Goal: Task Accomplishment & Management: Manage account settings

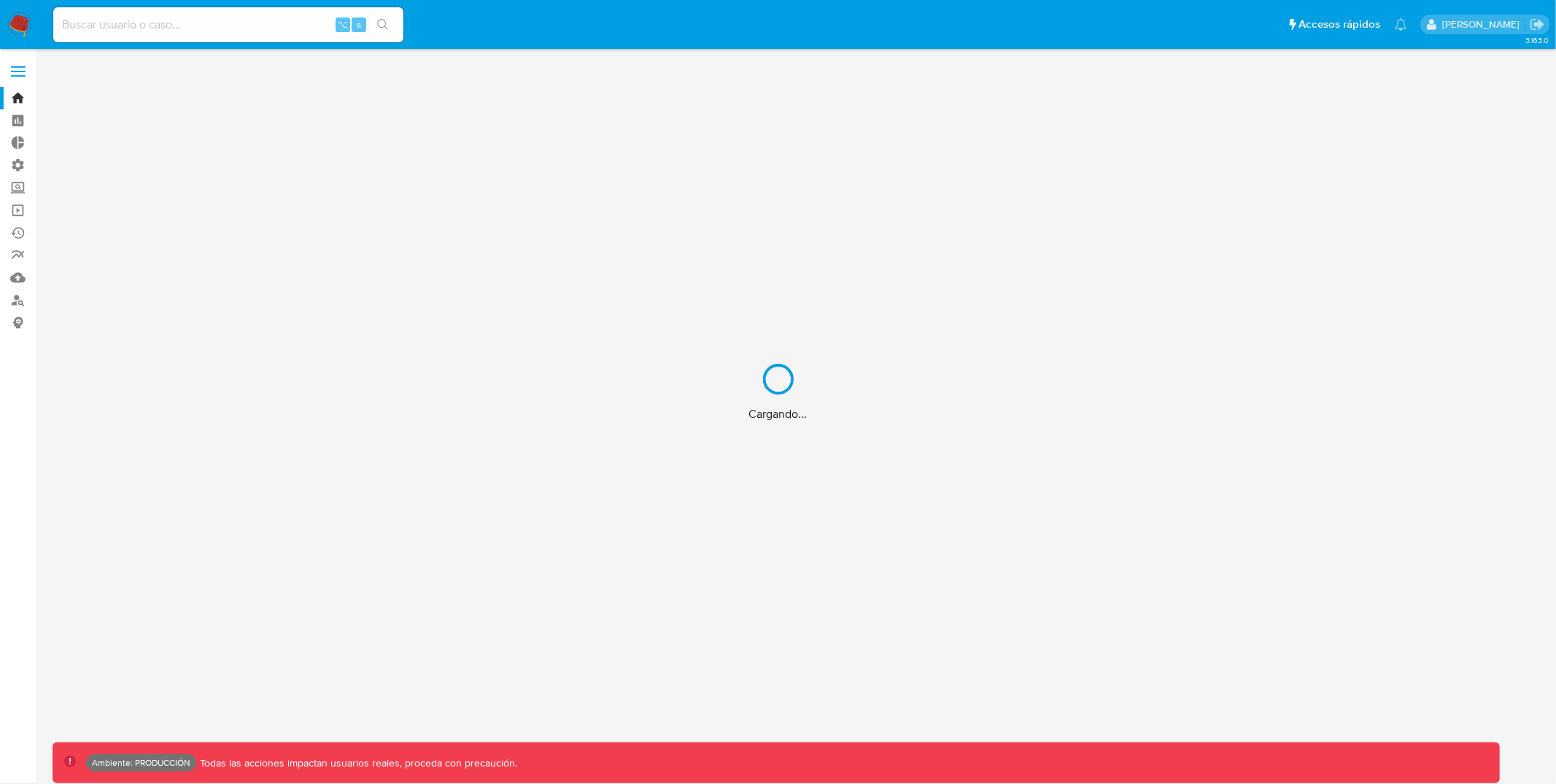
click at [19, 74] on div "Cargando..." at bounding box center [778, 392] width 1556 height 784
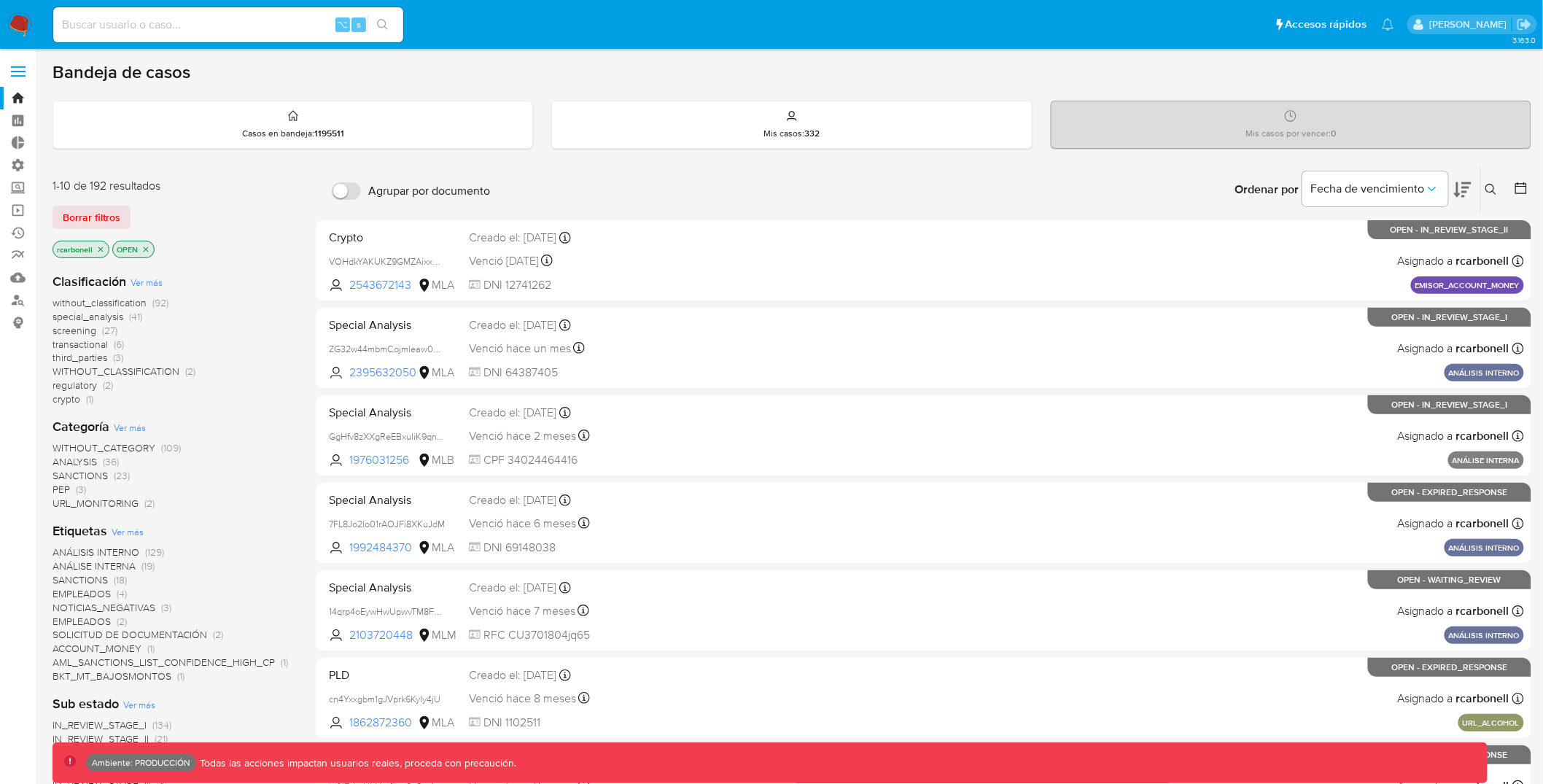
click at [18, 69] on label at bounding box center [18, 72] width 37 height 30
click at [0, 0] on input "checkbox" at bounding box center [0, 0] width 0 height 0
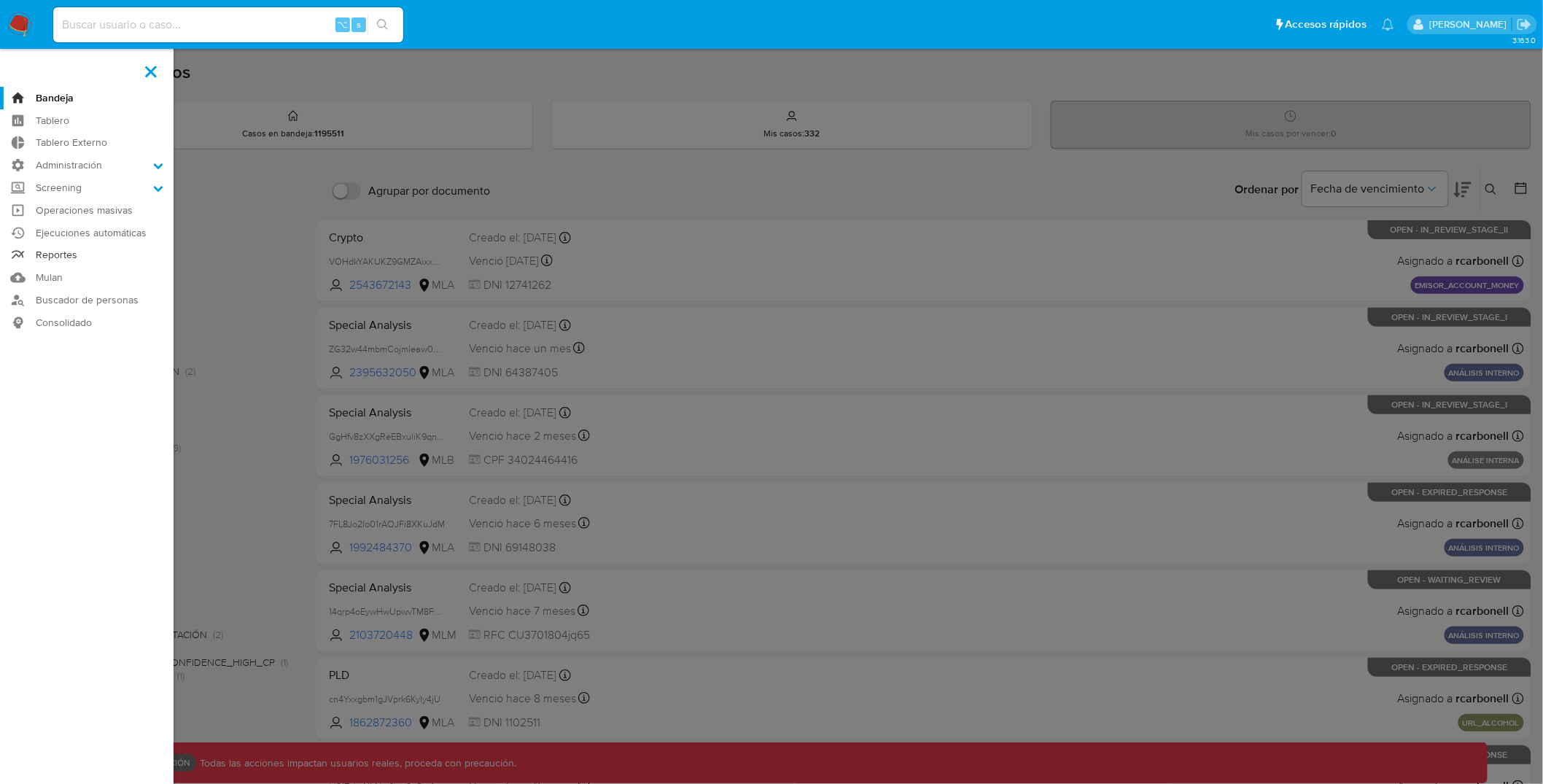
click at [88, 254] on link "Reportes" at bounding box center [87, 256] width 174 height 23
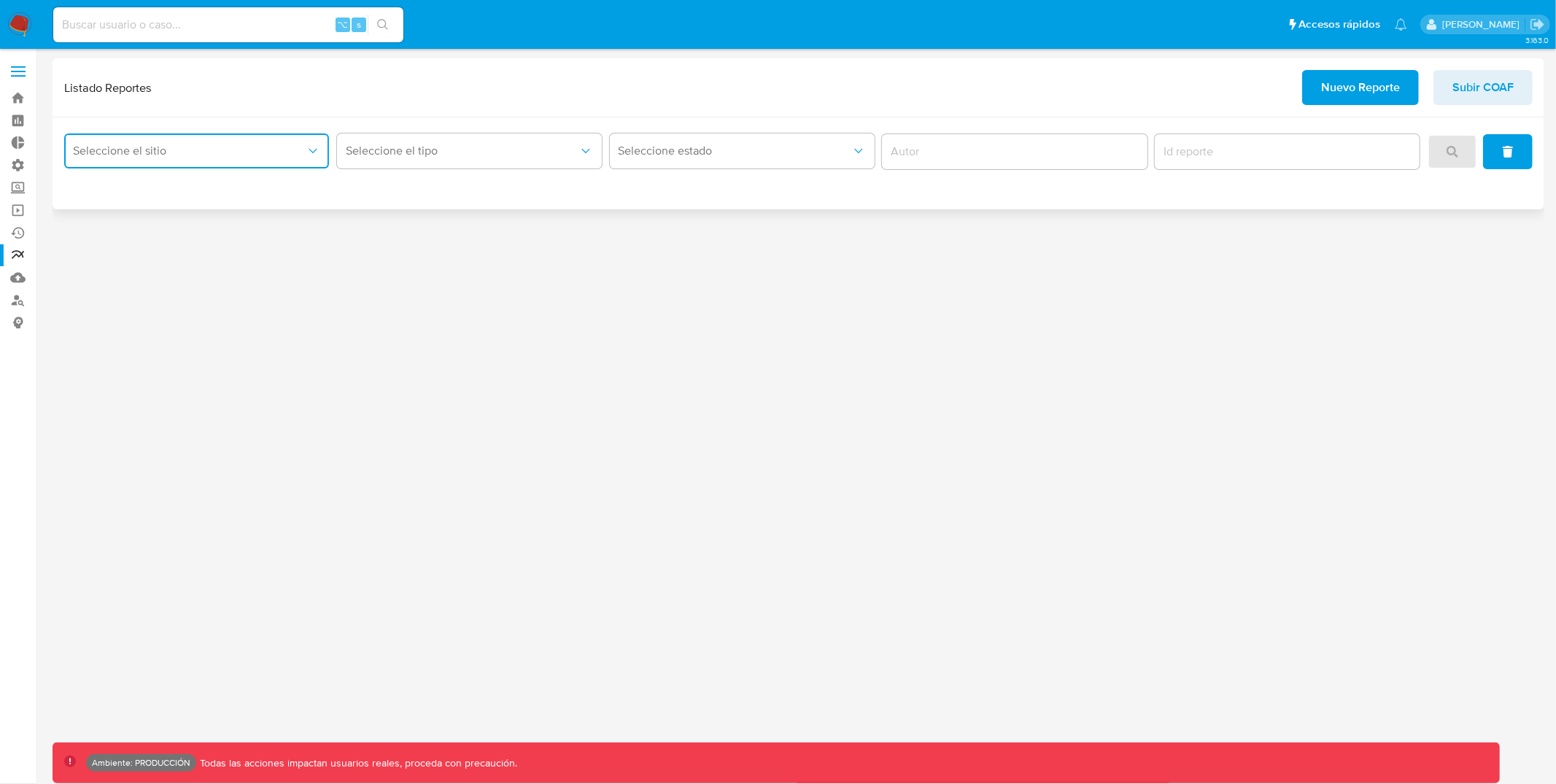
click at [258, 154] on span "Seleccione el sitio" at bounding box center [189, 150] width 233 height 14
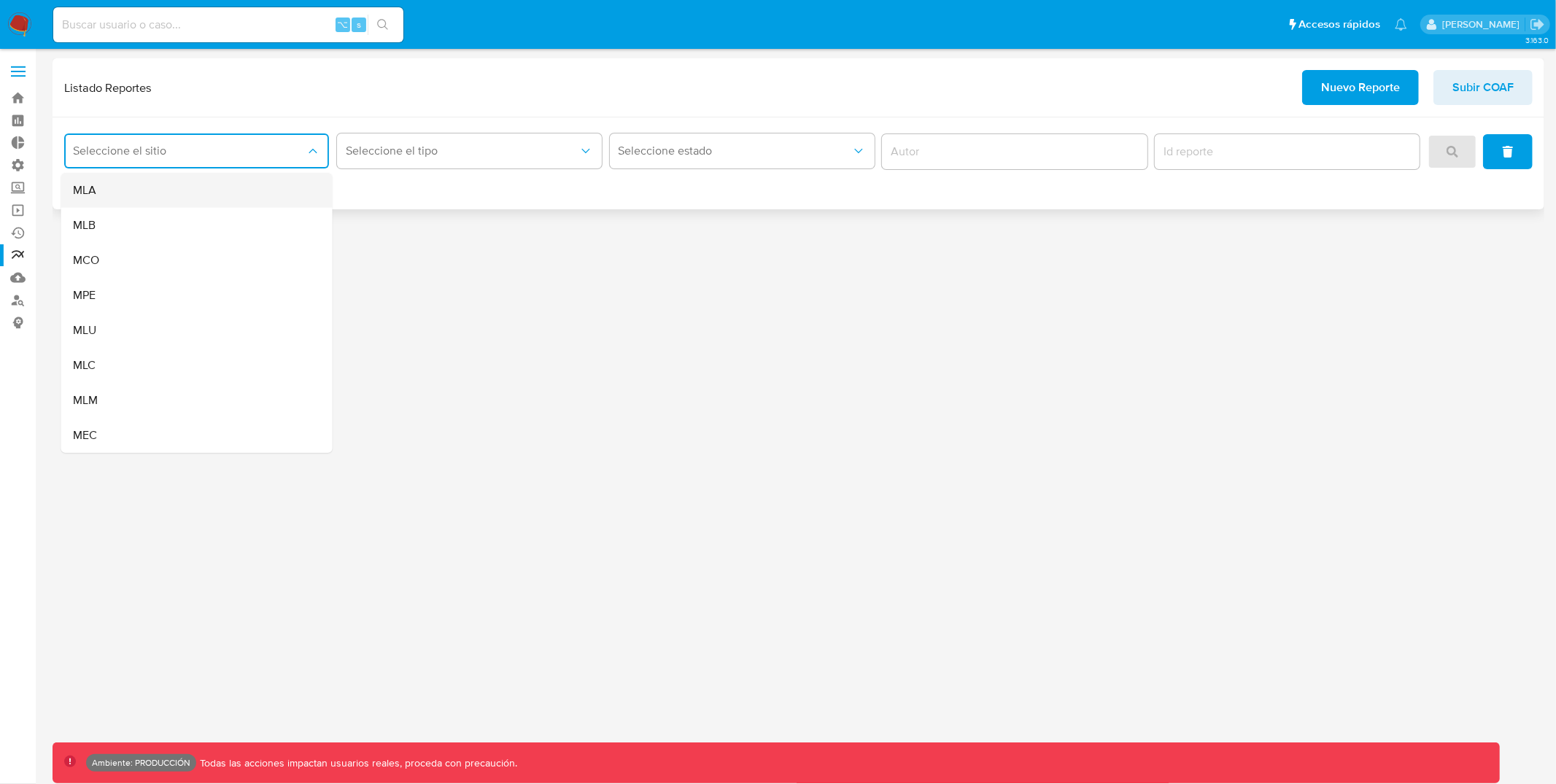
click at [243, 183] on div "MLA" at bounding box center [193, 190] width 239 height 35
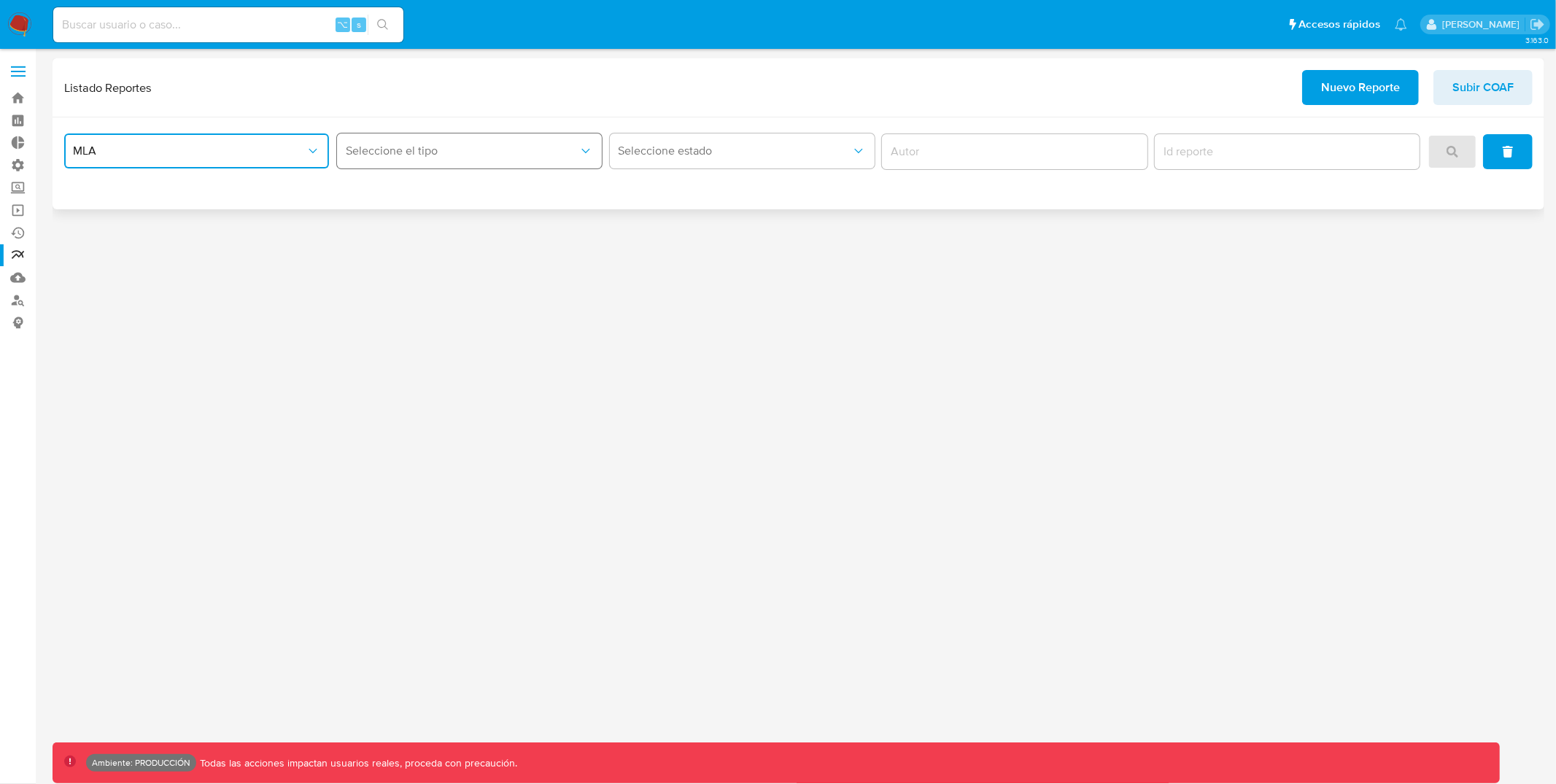
click at [534, 143] on span "Seleccione el tipo" at bounding box center [462, 150] width 233 height 14
click at [1205, 290] on div "3.163.0 Ambiente: PRODUCCIÓN Todas las acciones impactan usuarios reales, proce…" at bounding box center [798, 417] width 1492 height 716
click at [1539, 23] on icon "Salir" at bounding box center [1536, 24] width 13 height 11
click at [293, 129] on div "Seleccione el sitio" at bounding box center [196, 151] width 265 height 45
click at [286, 139] on button "Seleccione el sitio" at bounding box center [196, 151] width 265 height 35
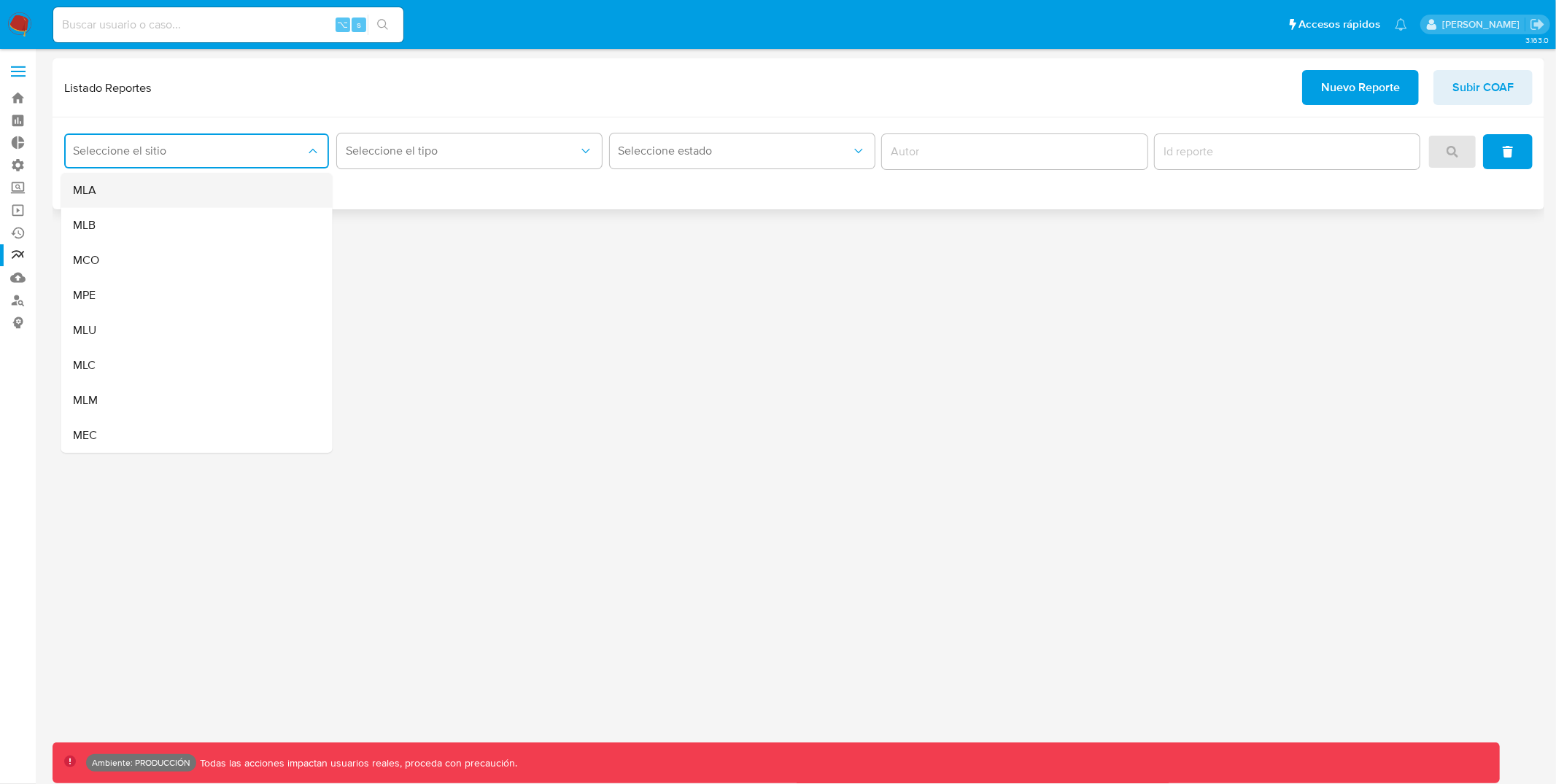
click at [239, 186] on div "MLA" at bounding box center [193, 190] width 239 height 35
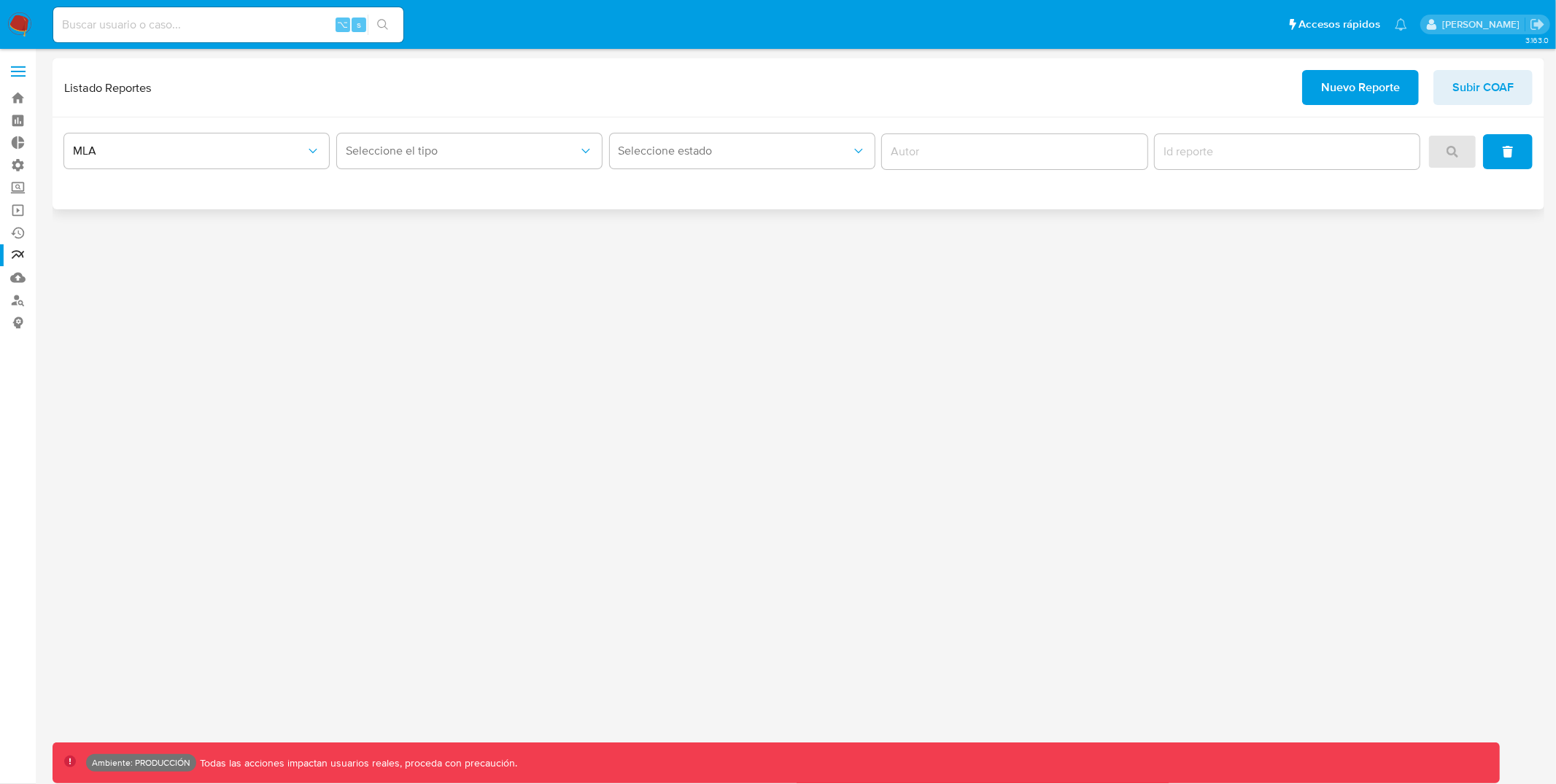
click at [392, 129] on div "Seleccione el tipo" at bounding box center [469, 151] width 265 height 45
click at [387, 146] on button "Seleccione el tipo" at bounding box center [469, 151] width 265 height 35
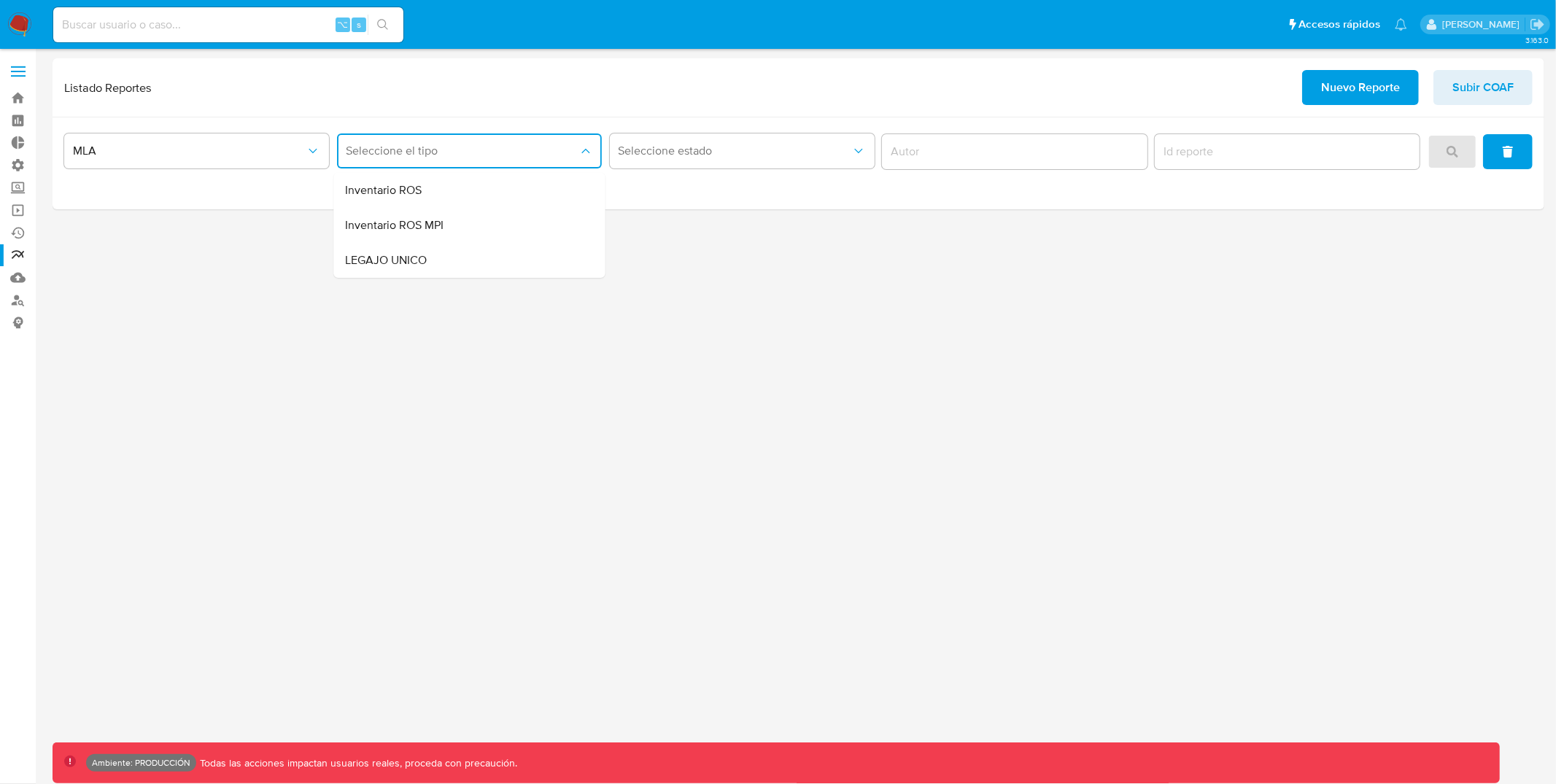
click at [1025, 435] on div "3.163.0 Ambiente: PRODUCCIÓN Todas las acciones impactan usuarios reales, proce…" at bounding box center [798, 417] width 1492 height 716
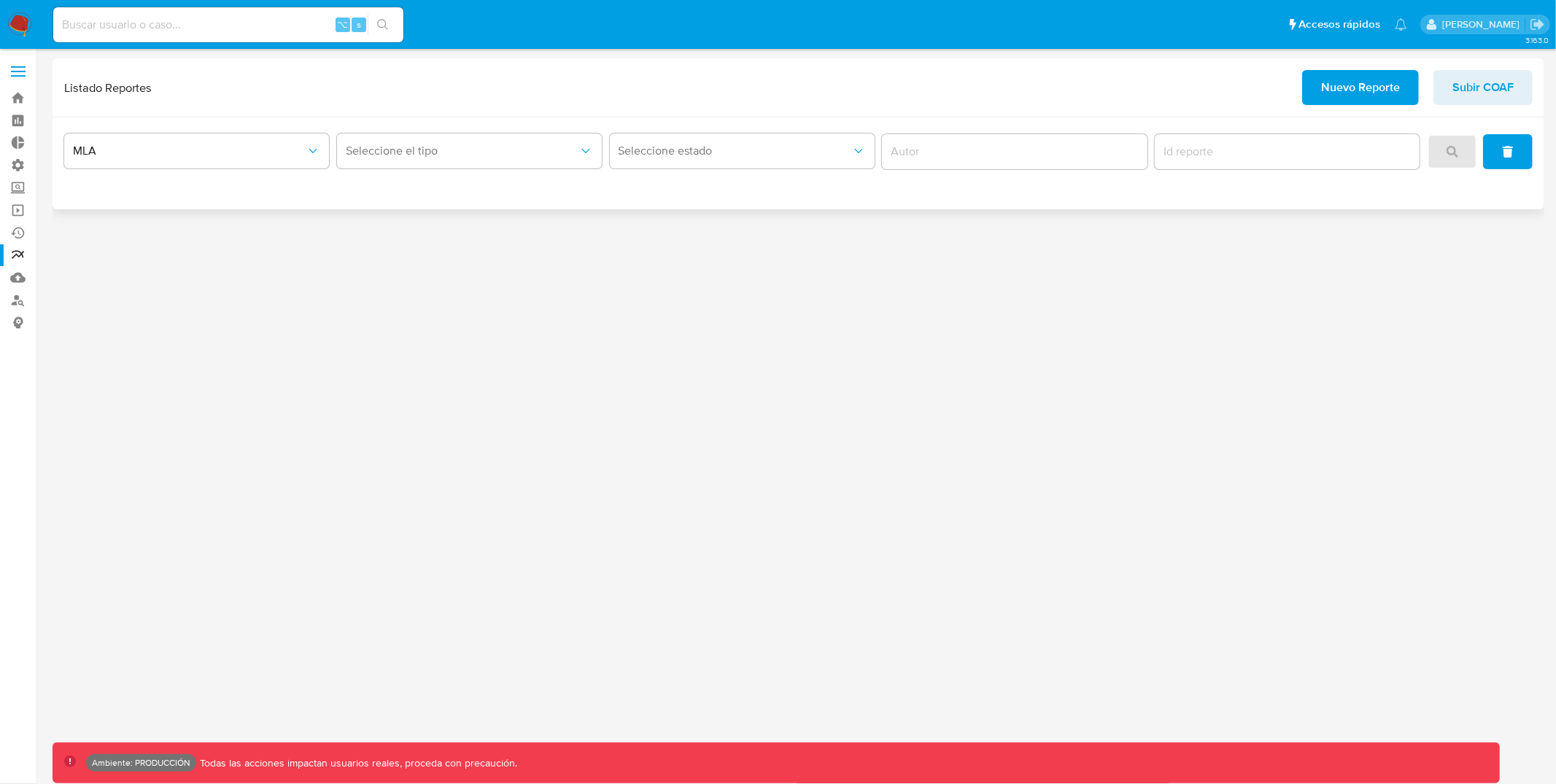
click at [1343, 200] on div "MLA Seleccione el tipo Seleccione estado" at bounding box center [798, 163] width 1492 height 92
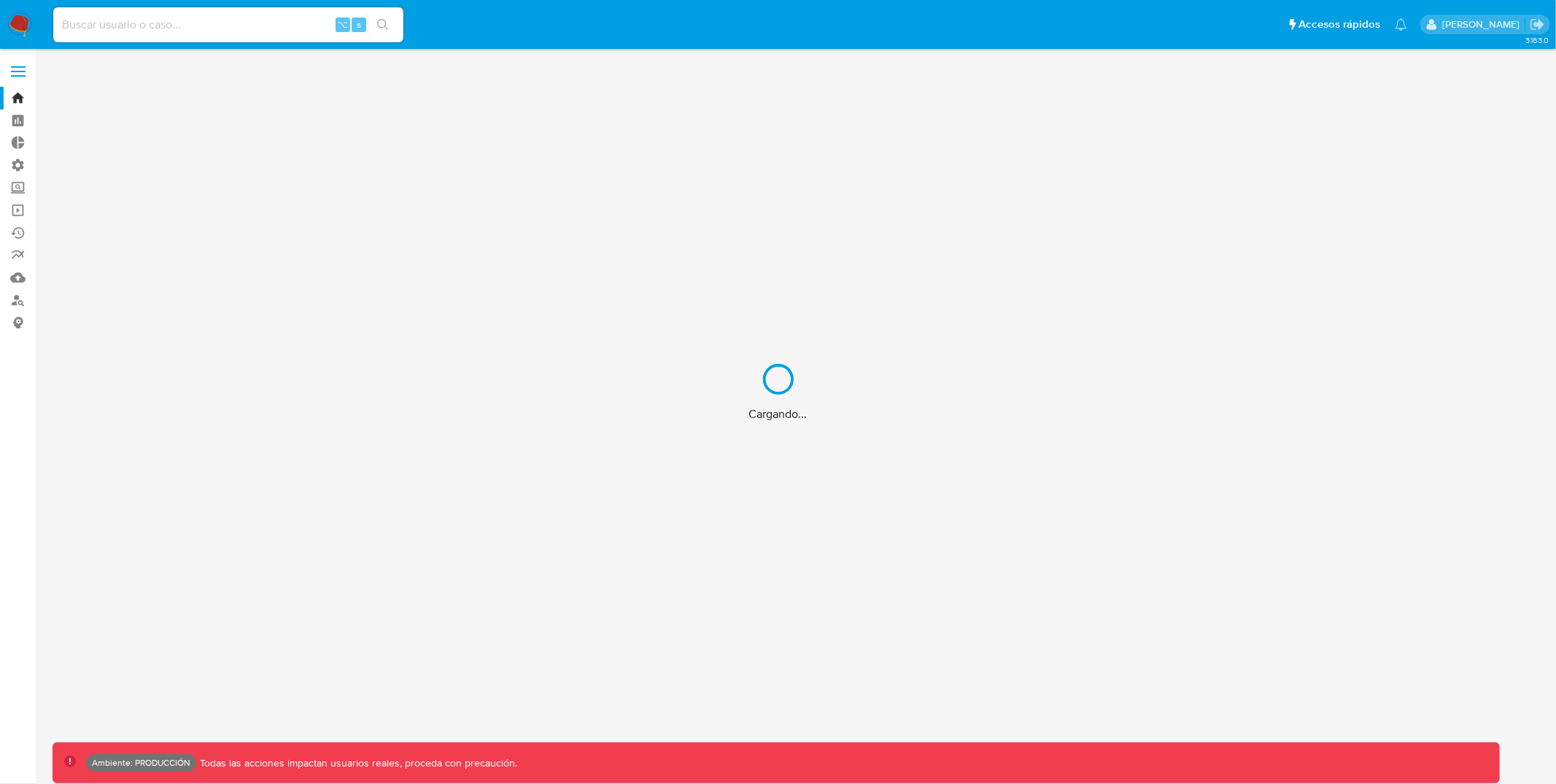
click at [282, 28] on div "Cargando..." at bounding box center [778, 392] width 1556 height 784
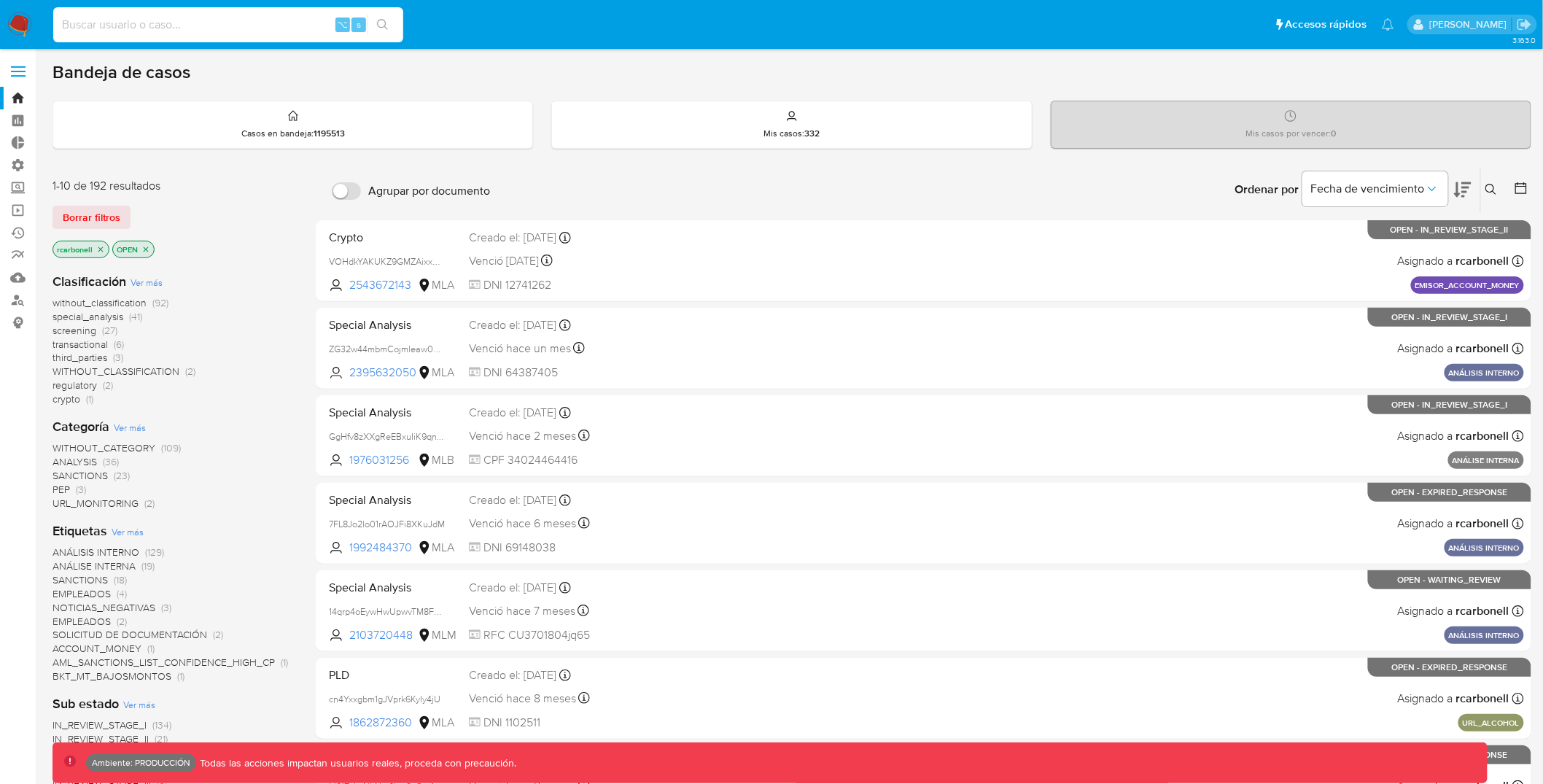
click at [271, 24] on input at bounding box center [228, 24] width 350 height 19
paste input "8epj4FpovvgB5t0TVmghlah9"
type input "8epj4FpovvgB5t0TVmghlah9"
click at [393, 20] on button "search-icon" at bounding box center [382, 24] width 30 height 21
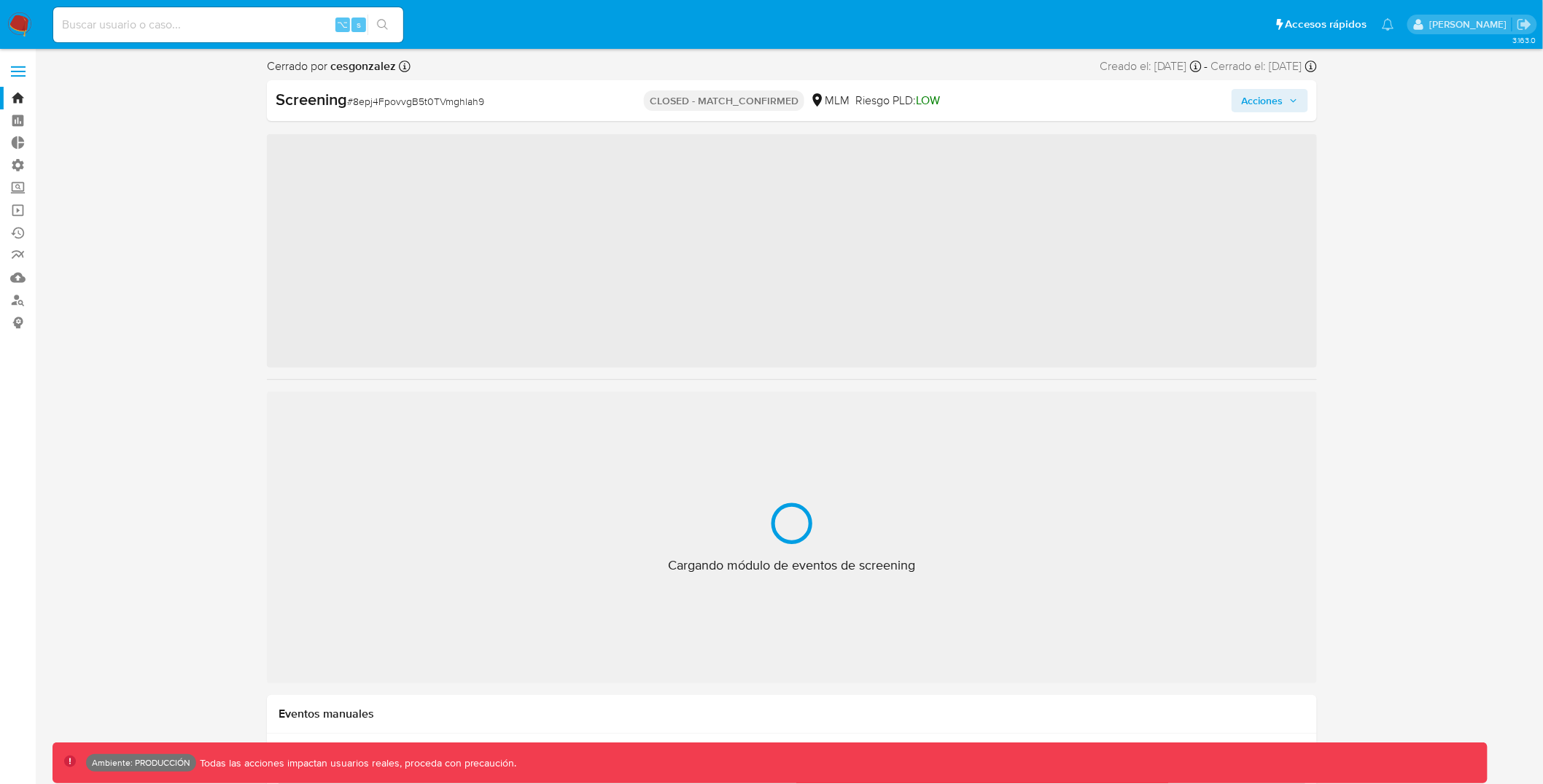
scroll to position [720, 0]
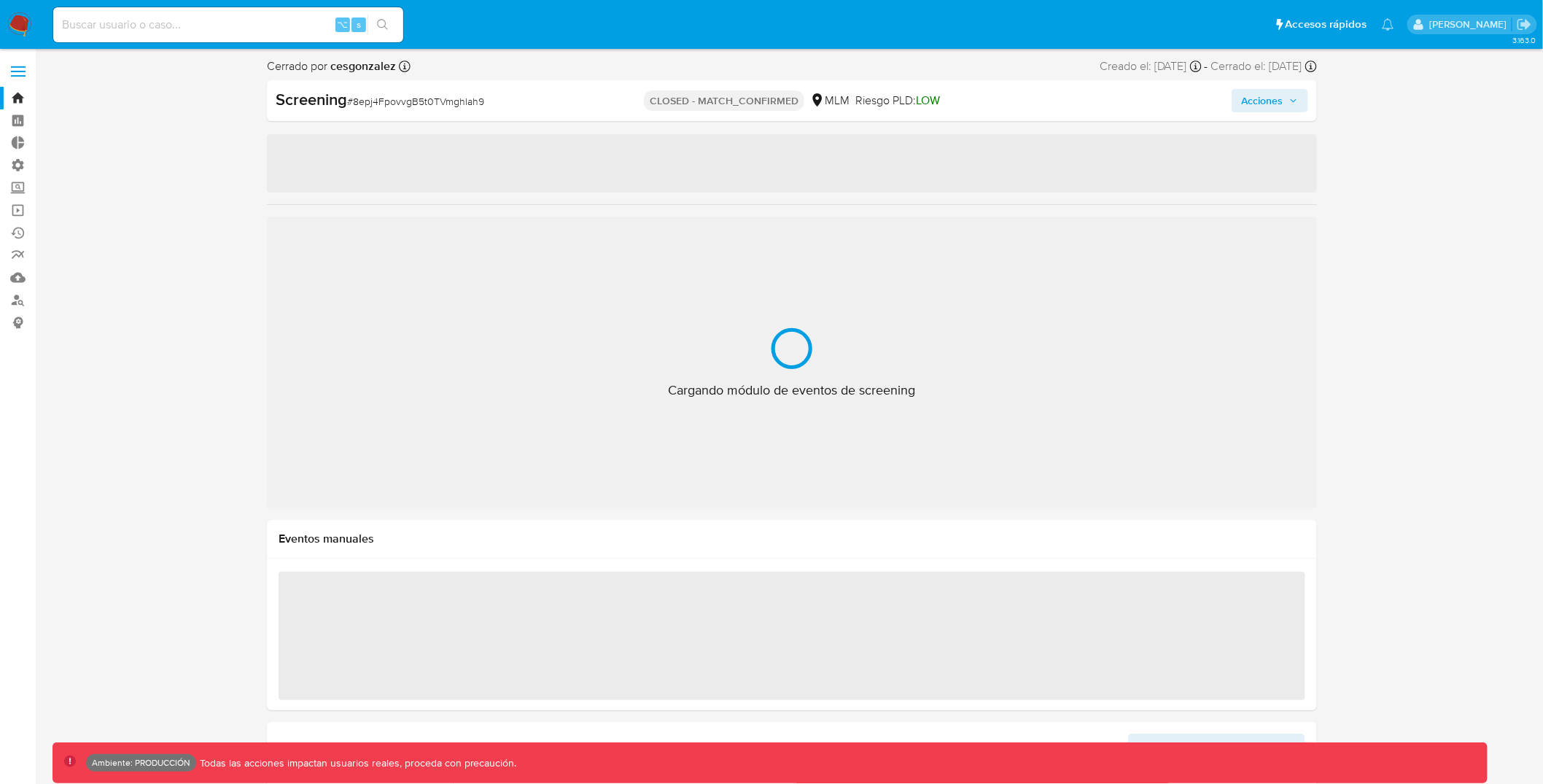
select select "10"
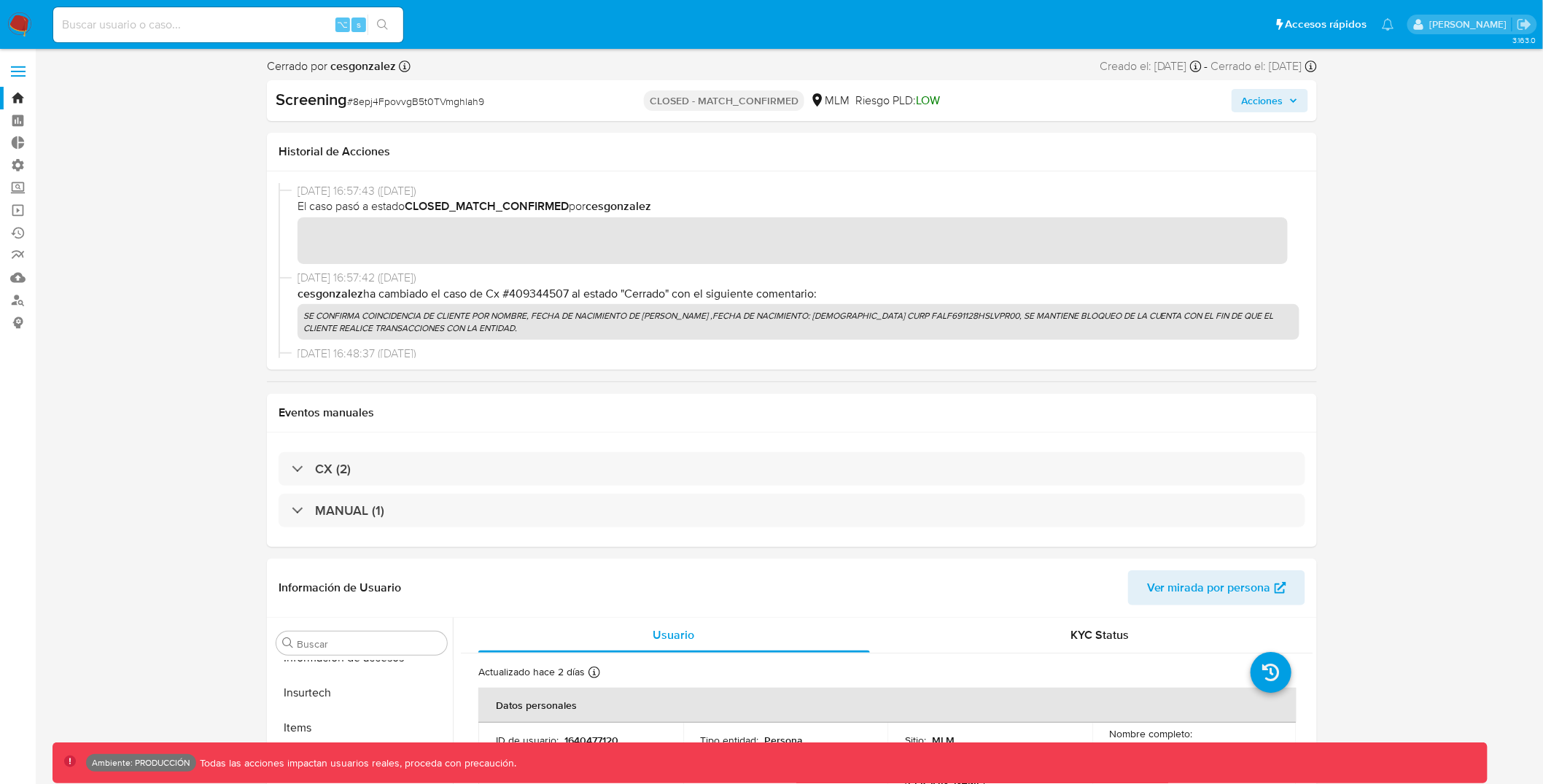
click at [409, 102] on span "# 8epj4FpovvgB5t0TVmghlah9" at bounding box center [415, 101] width 137 height 14
copy span "8epj4FpovvgB5t0TVmghlah9"
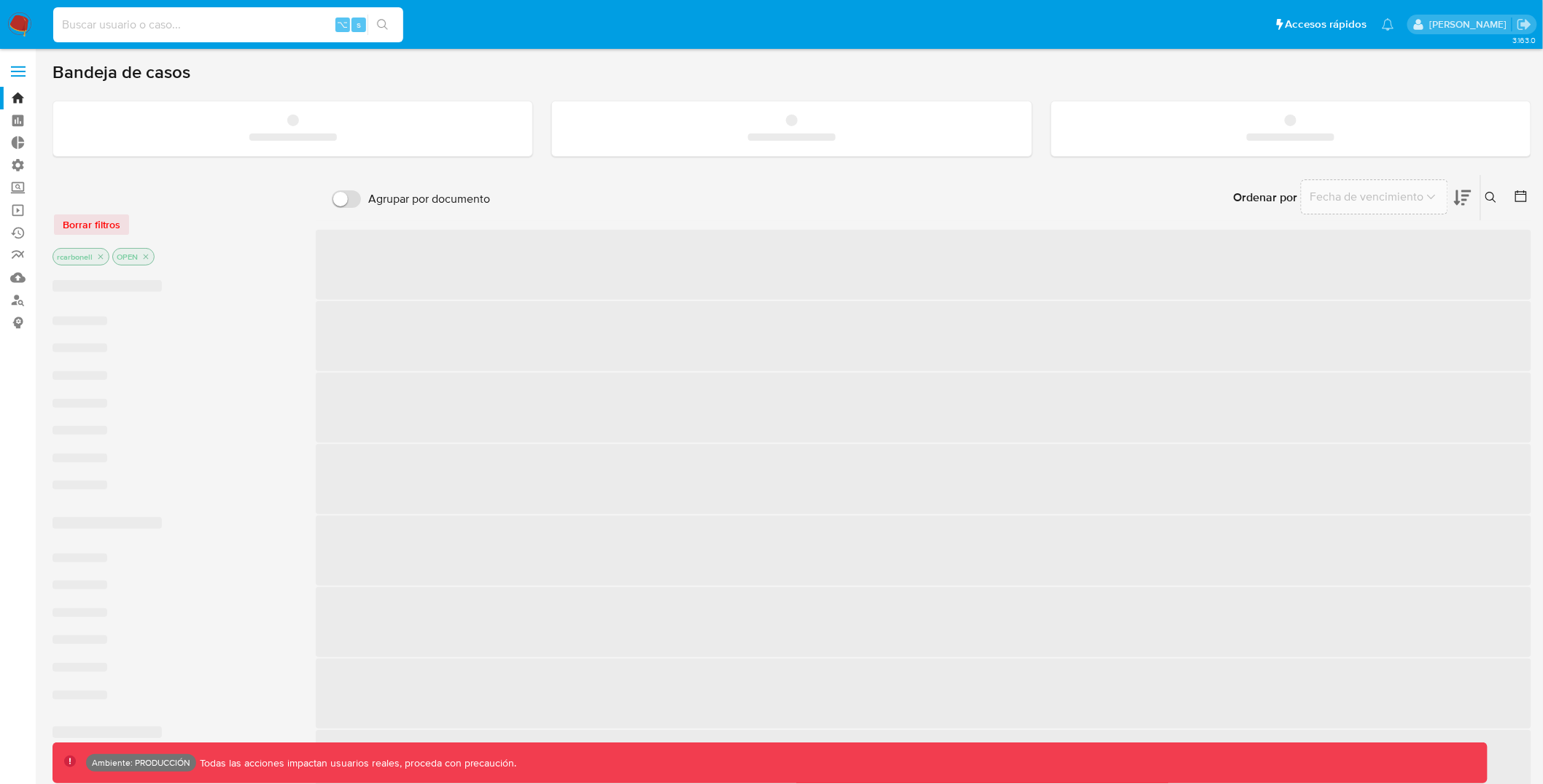
click at [287, 28] on input at bounding box center [228, 24] width 350 height 19
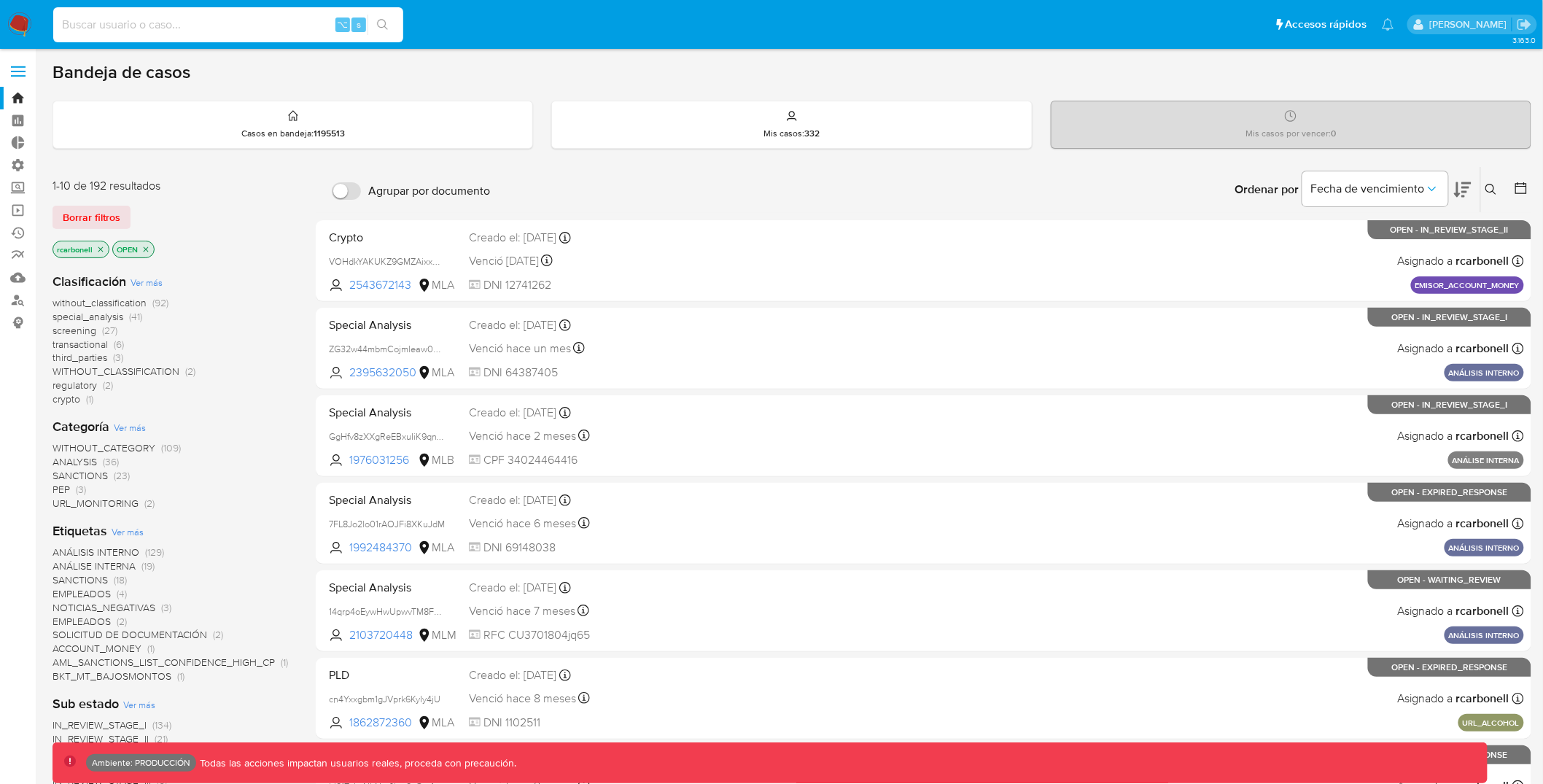
paste input "sUQGKq5tZWXphfx7OtFbuQHv"
type input "sUQGKq5tZWXphfx7OtFbuQHv"
click at [386, 30] on button "search-icon" at bounding box center [382, 24] width 30 height 21
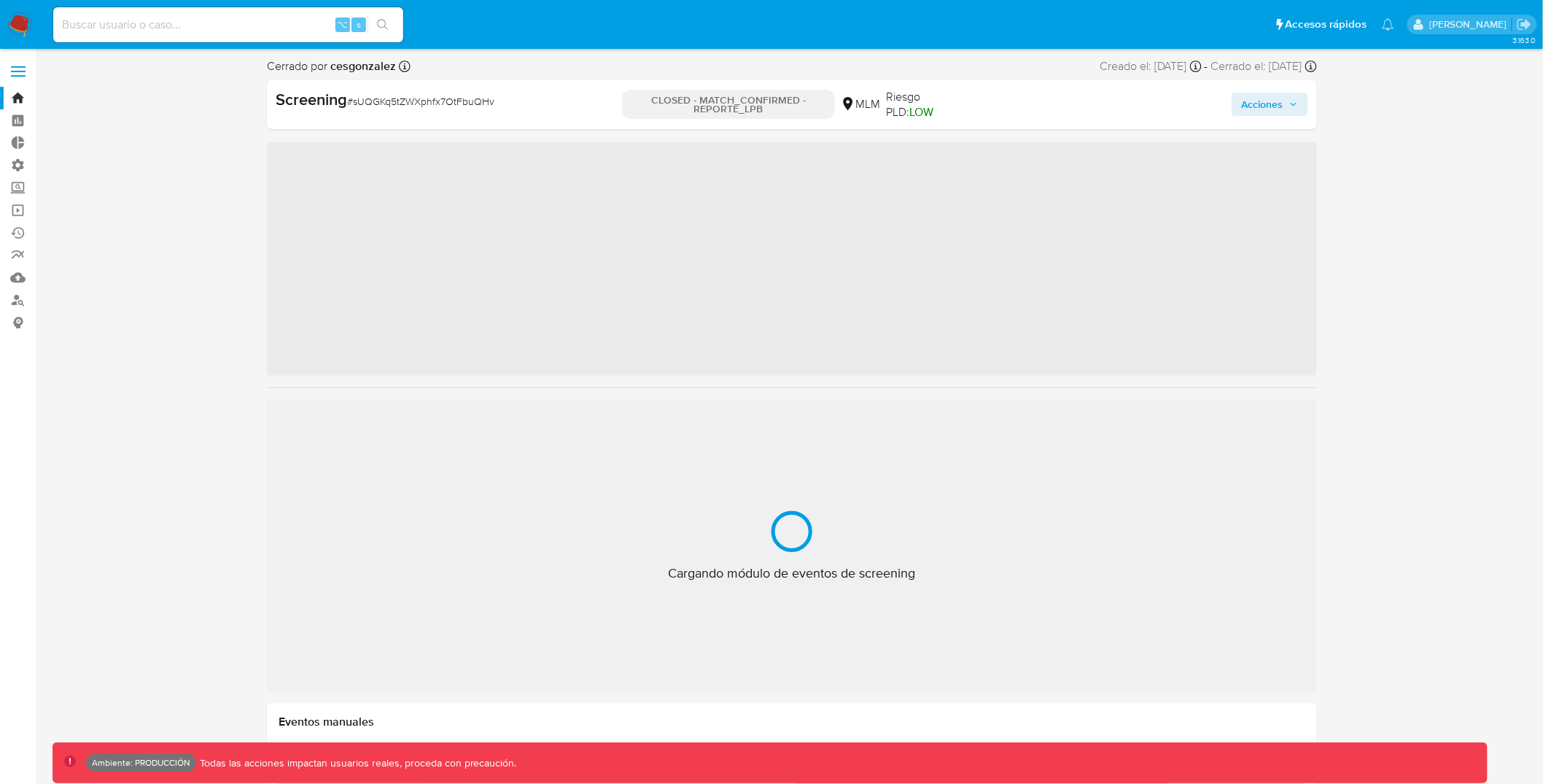
scroll to position [720, 0]
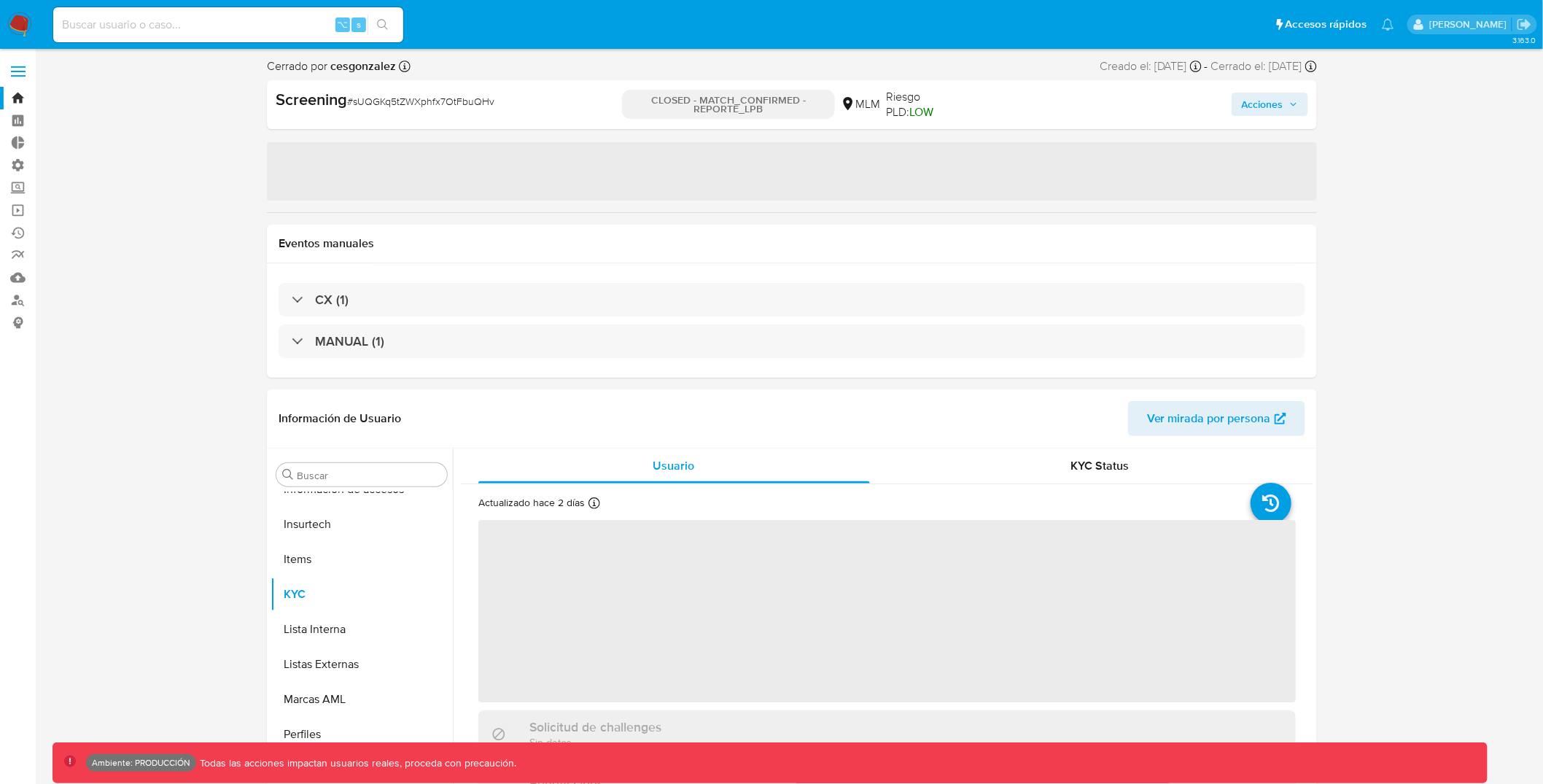
select select "10"
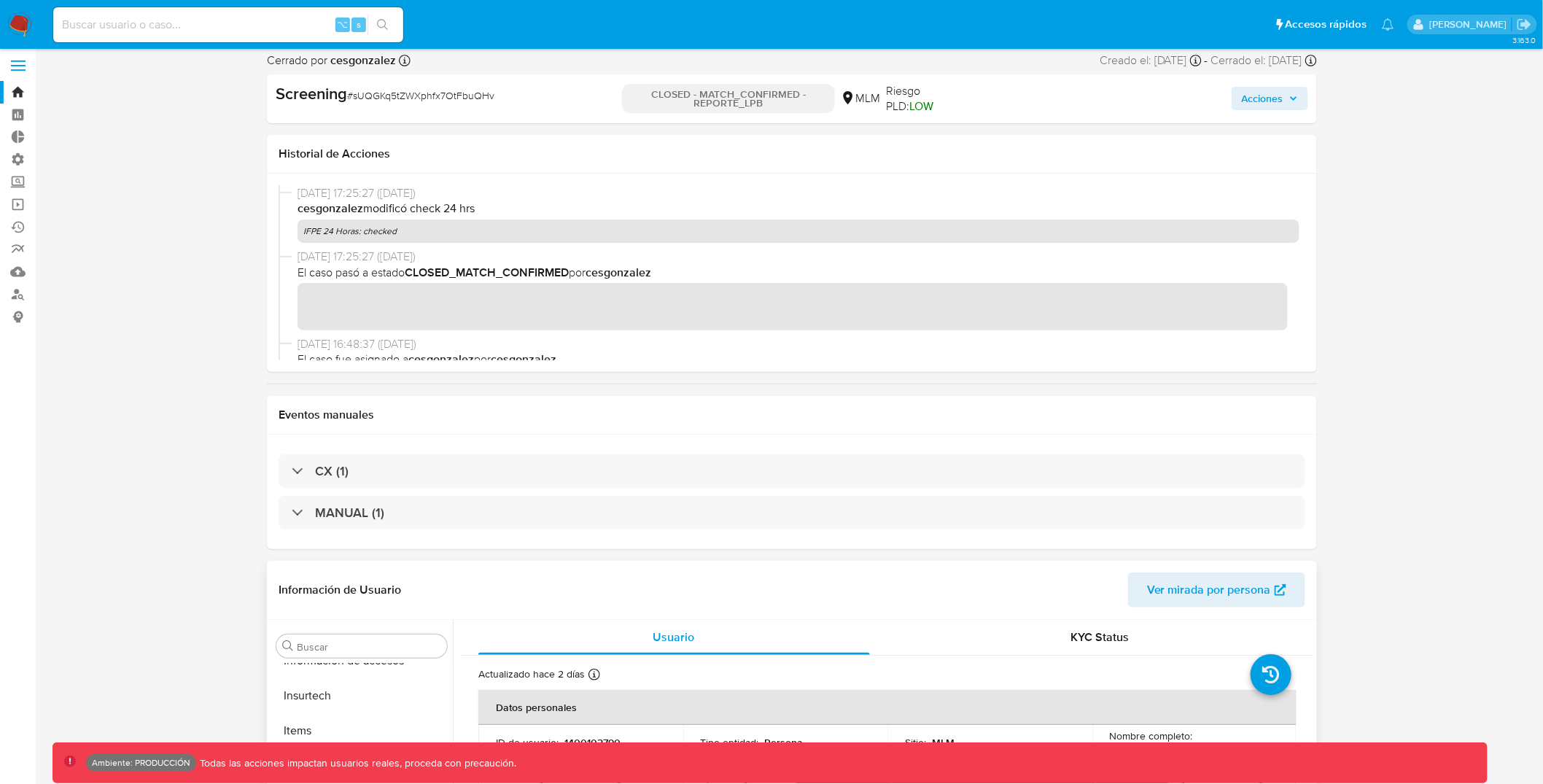
scroll to position [0, 0]
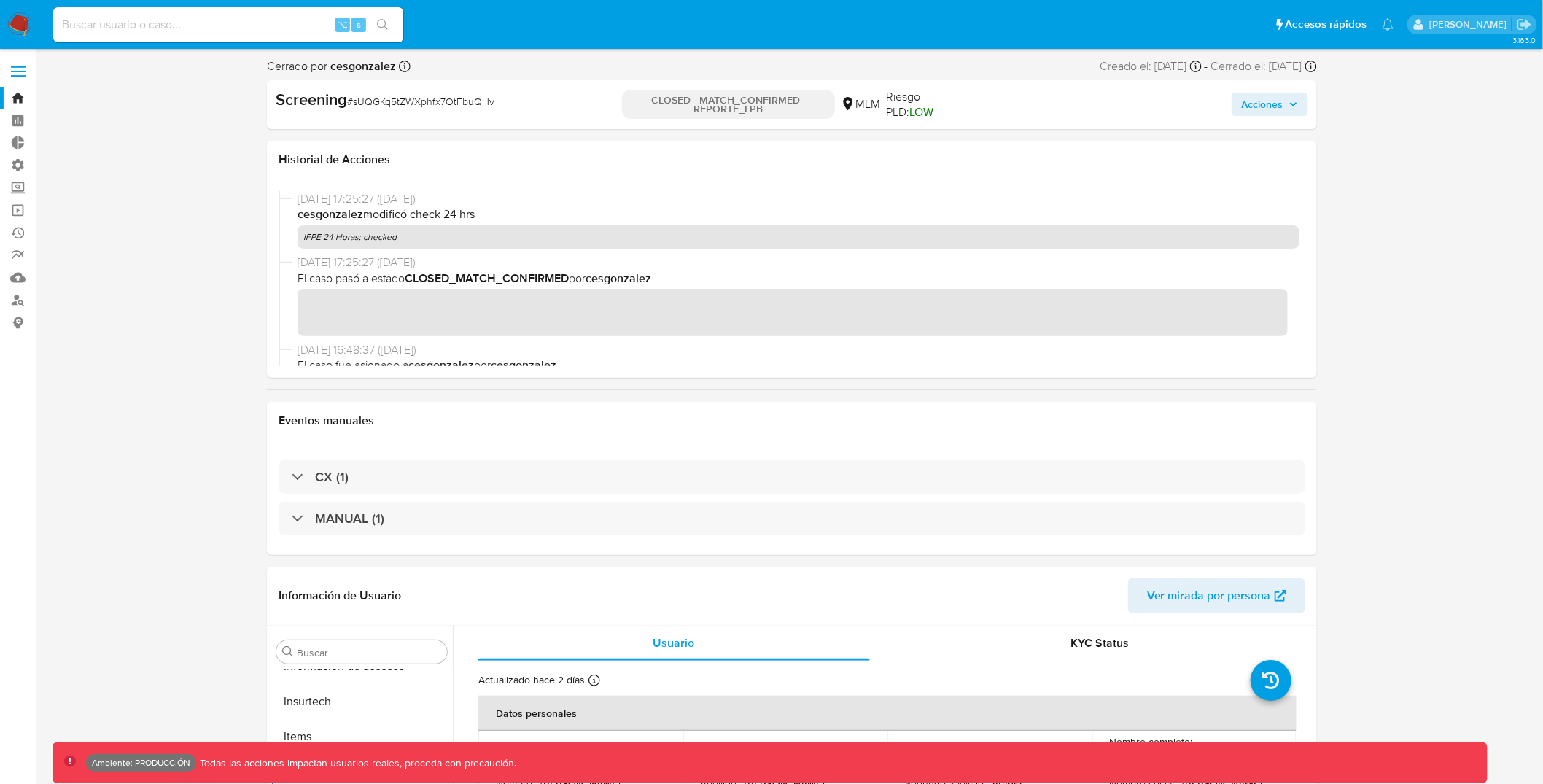
click at [445, 107] on span "# sUQGKq5tZWXphfx7OtFbuQHv" at bounding box center [420, 101] width 147 height 14
copy span "sUQGKq5tZWXphfx7OtFbuQHv"
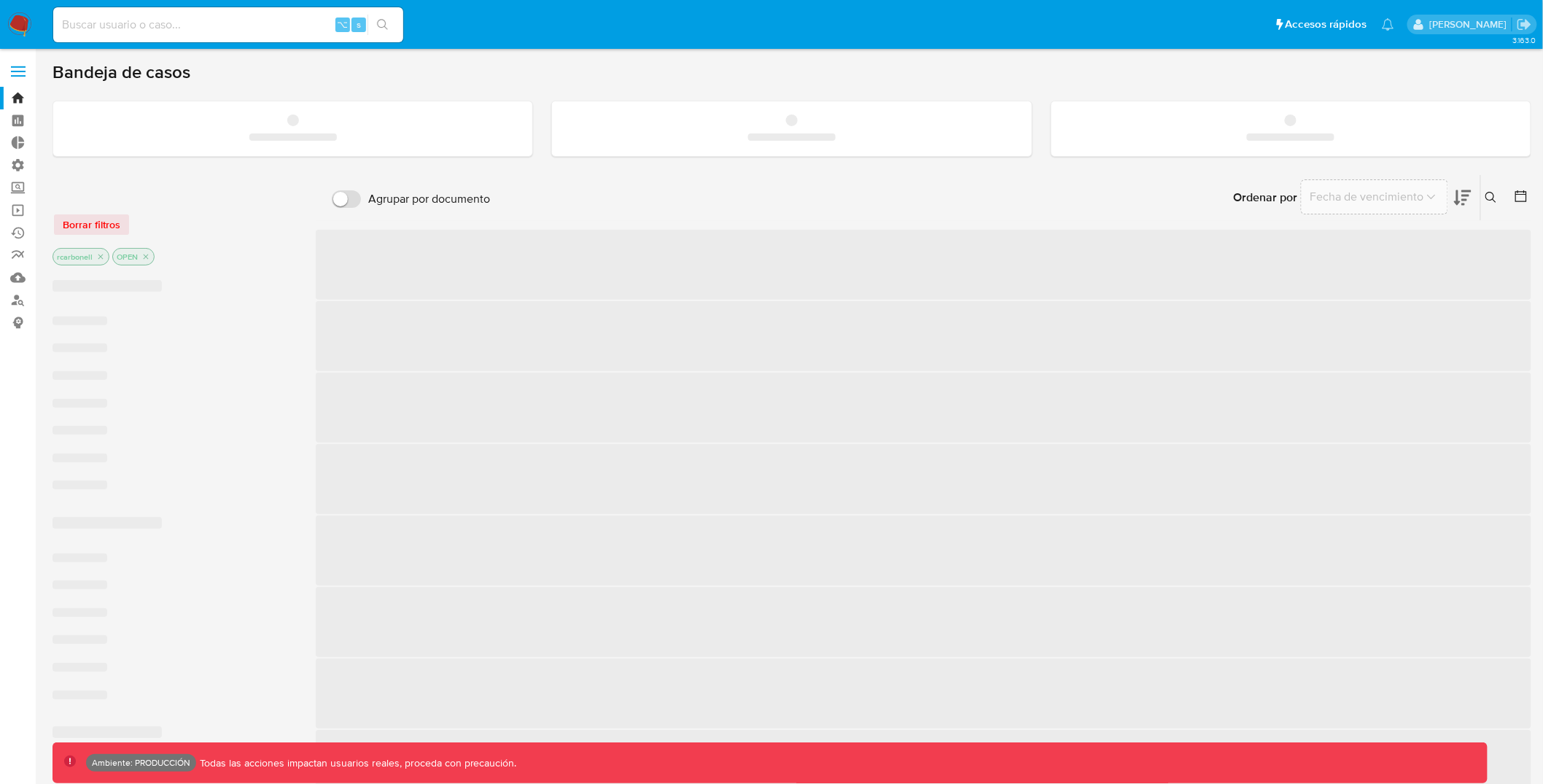
click at [48, 75] on main "3.163.0 Ambiente: PRODUCCIÓN Todas las acciones impactan usuarios reales, proce…" at bounding box center [771, 654] width 1543 height 1310
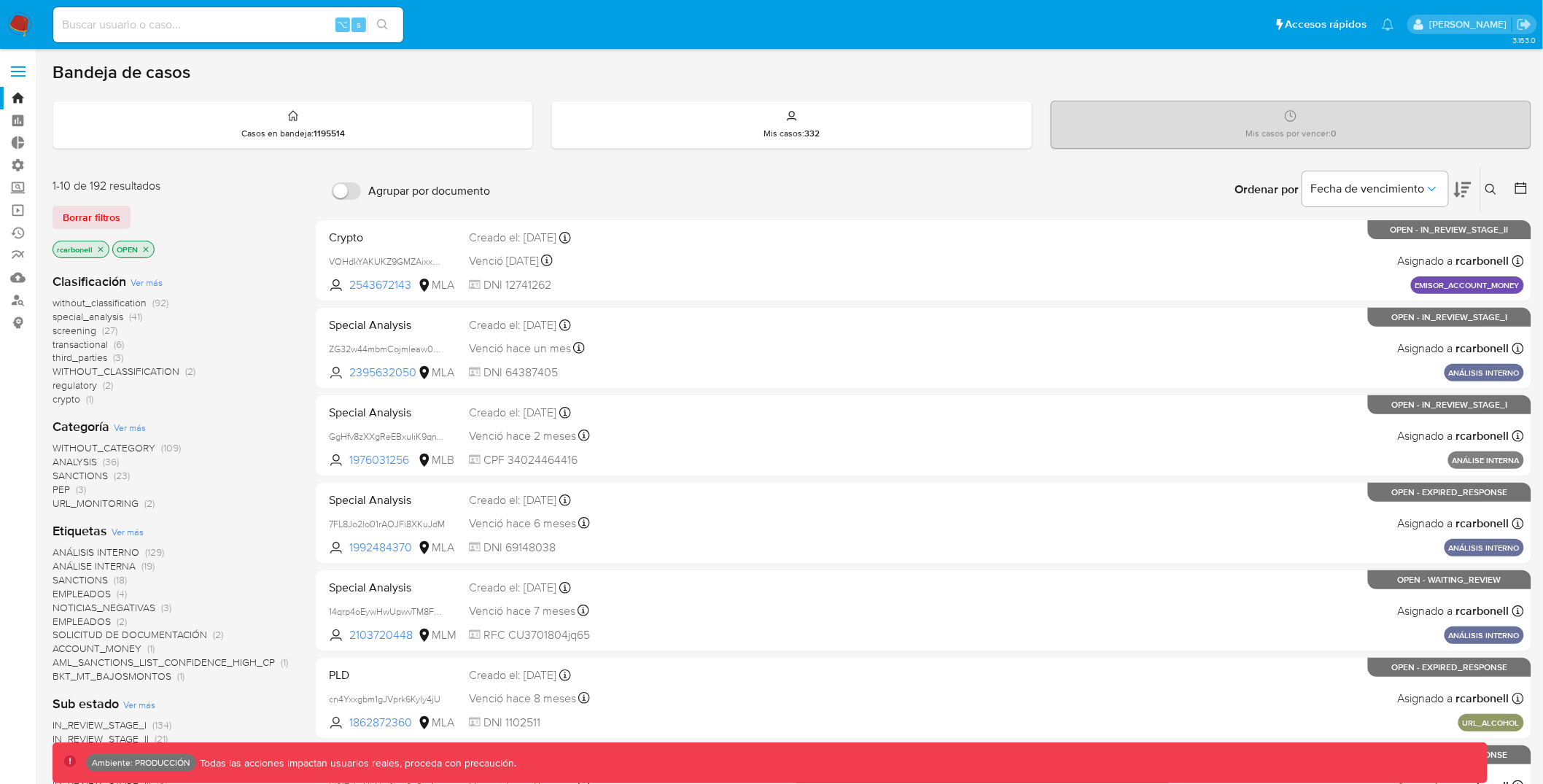
click at [27, 72] on label at bounding box center [18, 72] width 37 height 30
click at [0, 0] on input "checkbox" at bounding box center [0, 0] width 0 height 0
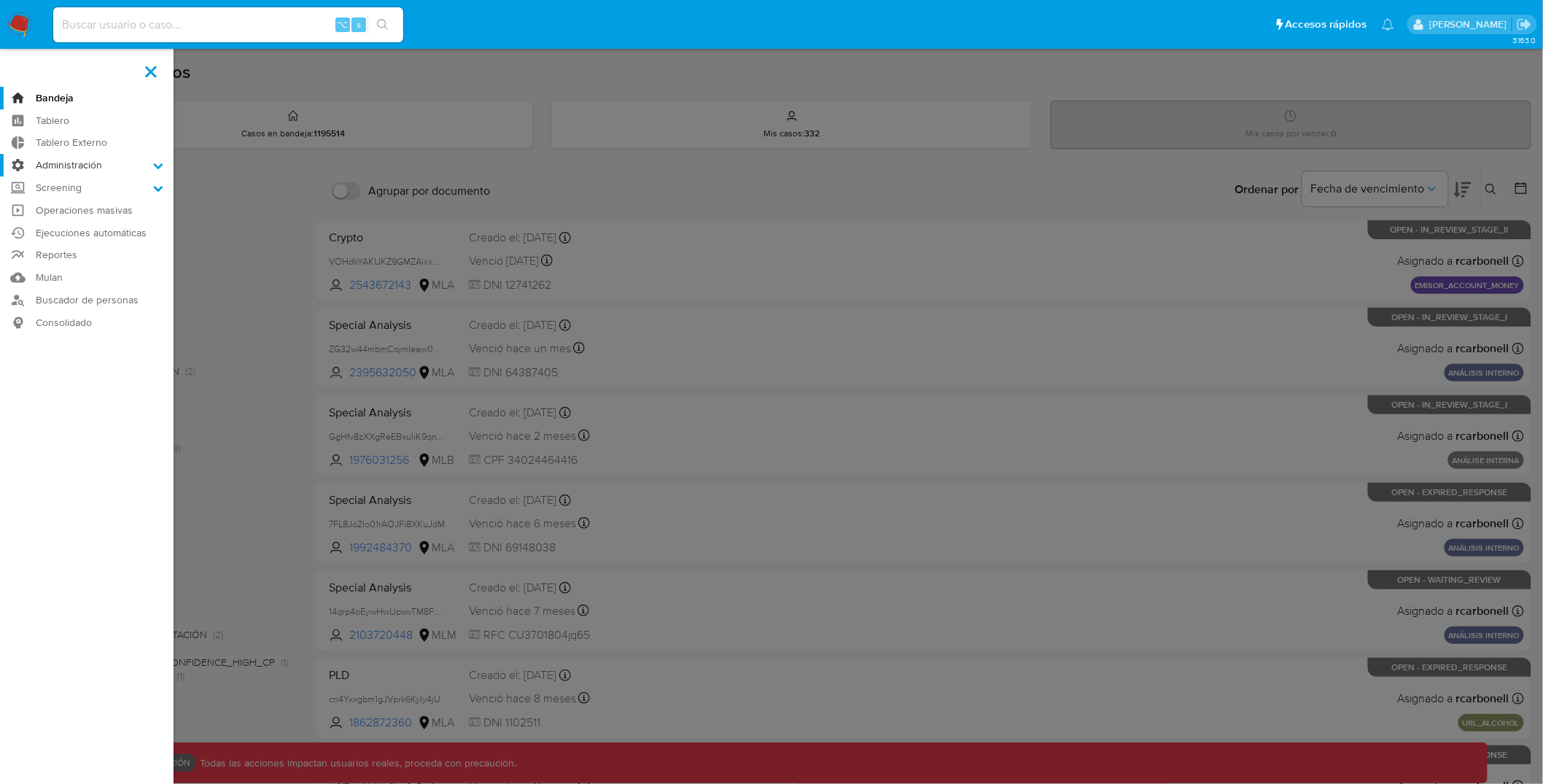
click at [94, 168] on label "Administración" at bounding box center [87, 165] width 174 height 23
click at [0, 0] on input "Administración" at bounding box center [0, 0] width 0 height 0
click at [87, 222] on link "Usuarios" at bounding box center [87, 222] width 174 height 18
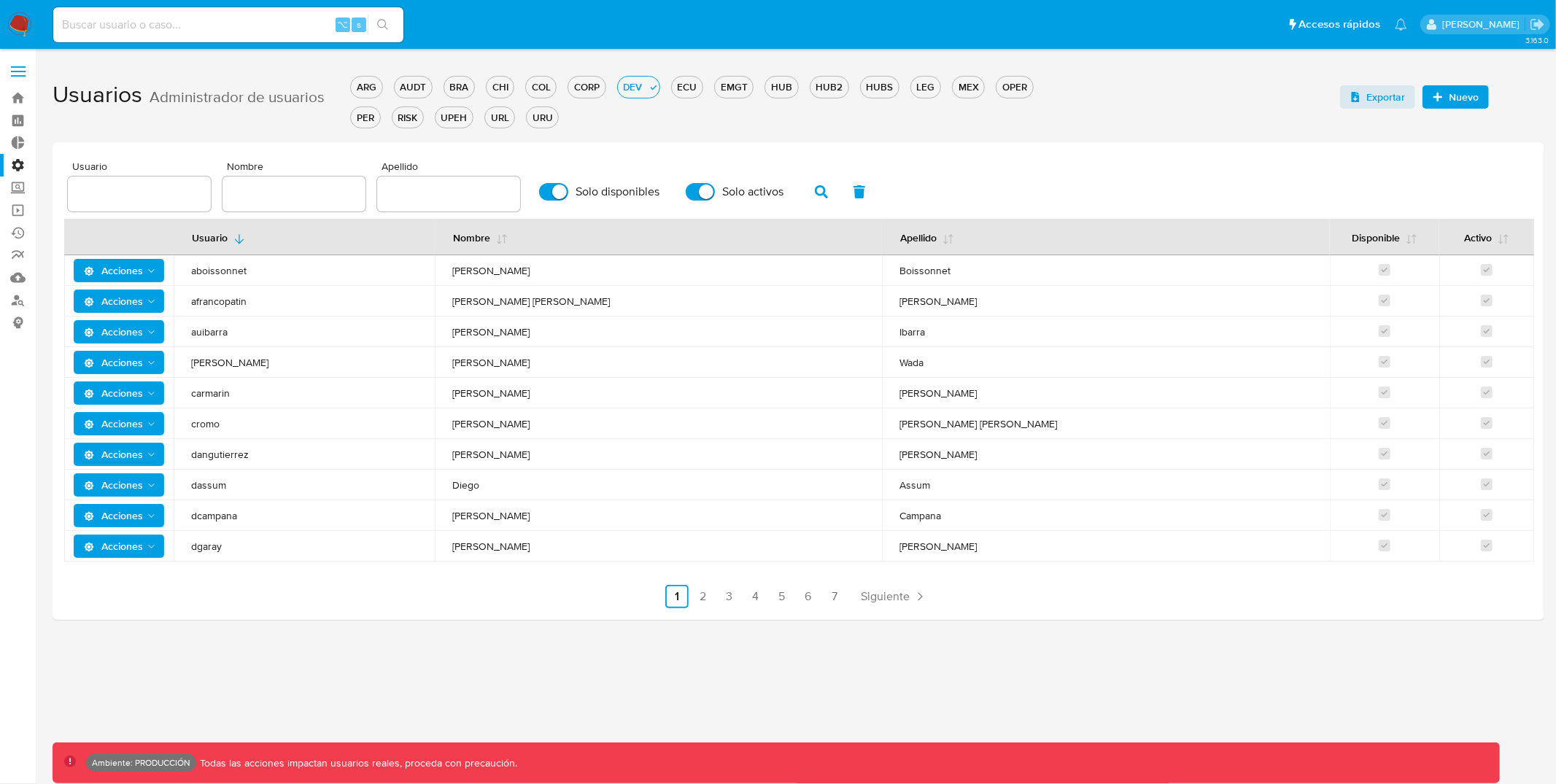
click at [13, 69] on label at bounding box center [18, 72] width 37 height 30
click at [0, 0] on input "checkbox" at bounding box center [0, 0] width 0 height 0
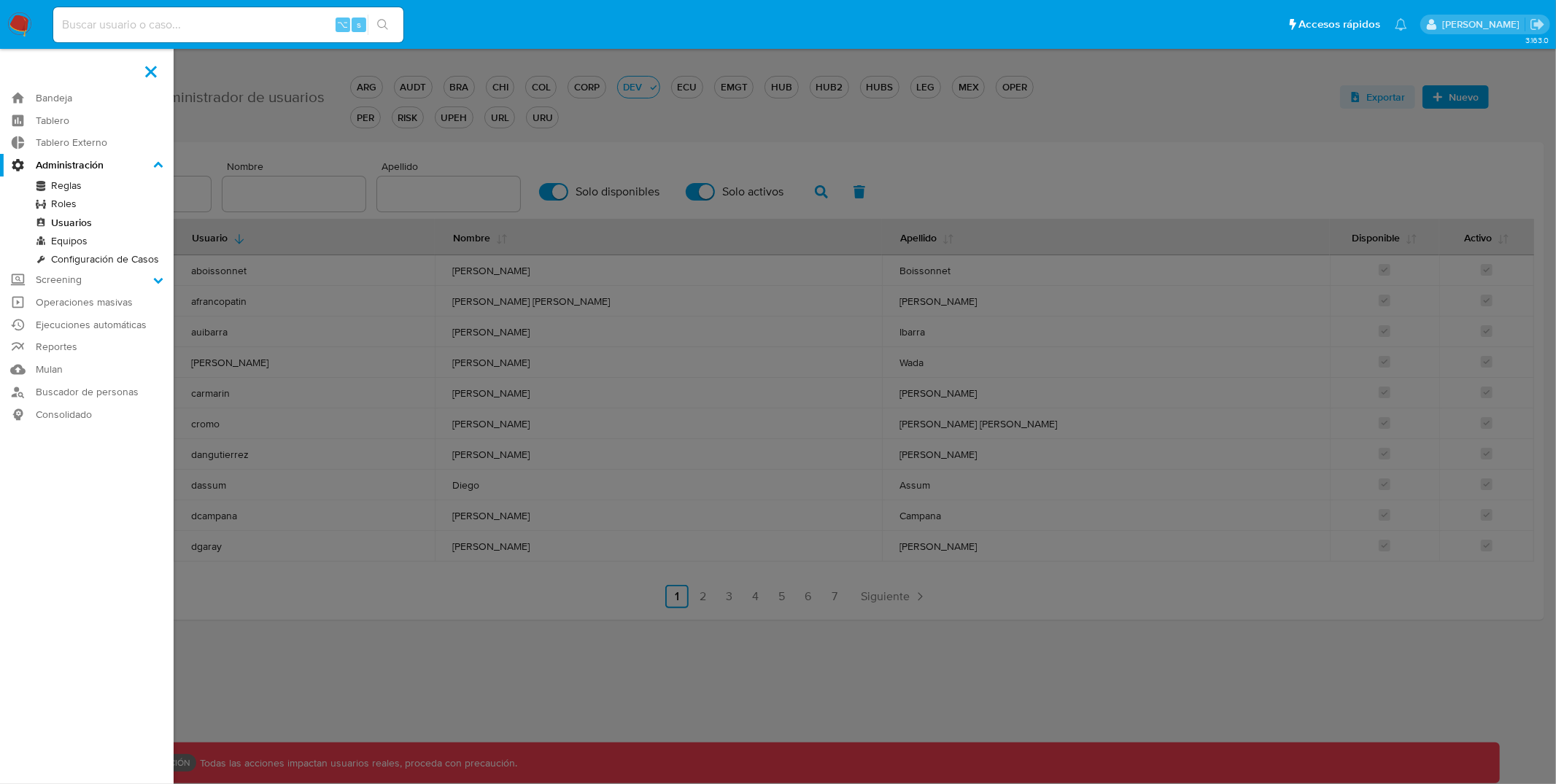
click at [77, 204] on link "Roles" at bounding box center [87, 203] width 174 height 18
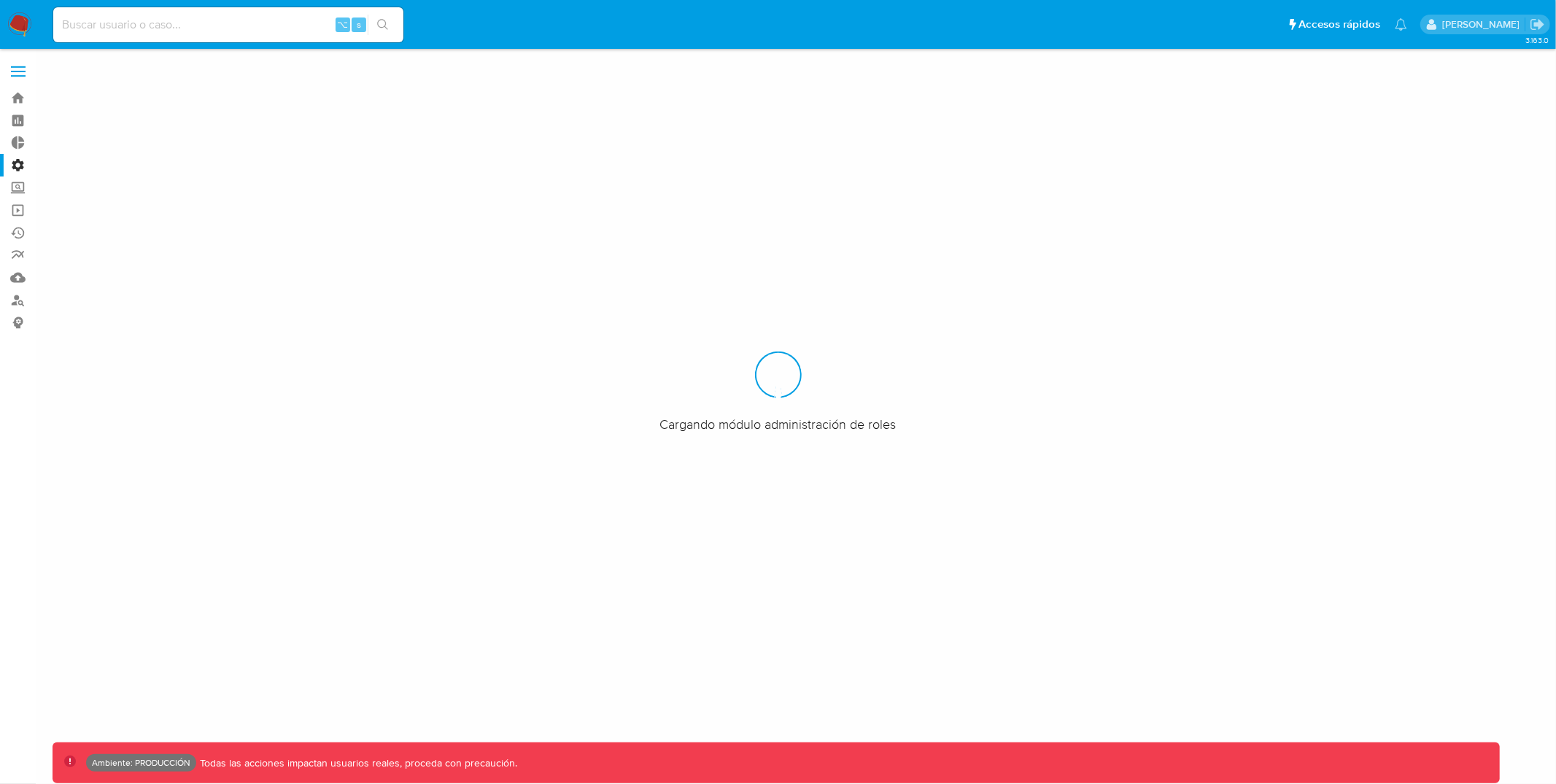
click at [11, 53] on aside "Bandeja Tablero Tablero Externo Administración Reglas Roles Usuarios Equipos Co…" at bounding box center [18, 392] width 36 height 784
click at [15, 58] on label at bounding box center [18, 72] width 37 height 30
click at [0, 0] on input "checkbox" at bounding box center [0, 0] width 0 height 0
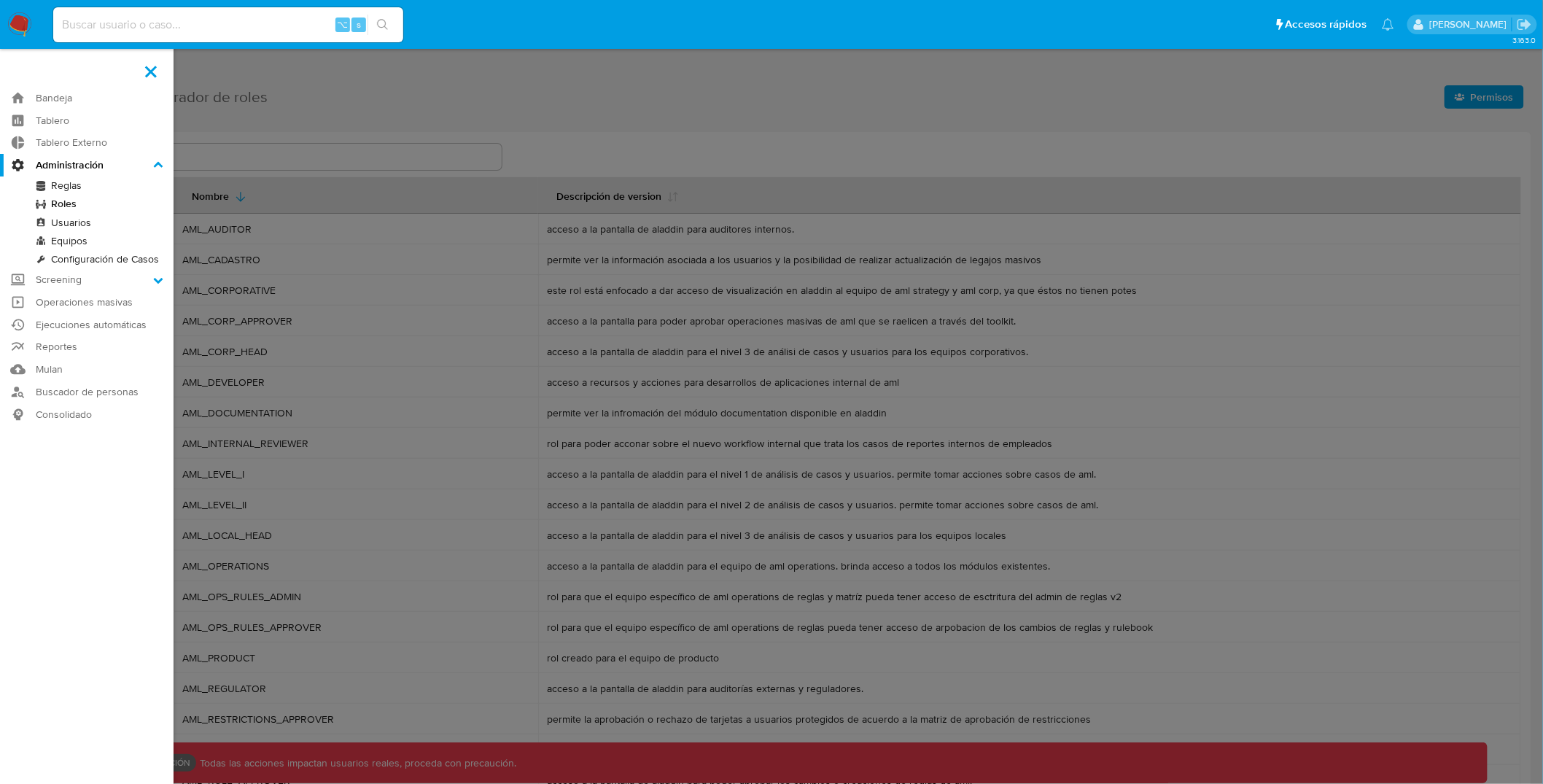
click at [488, 149] on label at bounding box center [771, 392] width 1543 height 784
click at [0, 0] on input "checkbox" at bounding box center [0, 0] width 0 height 0
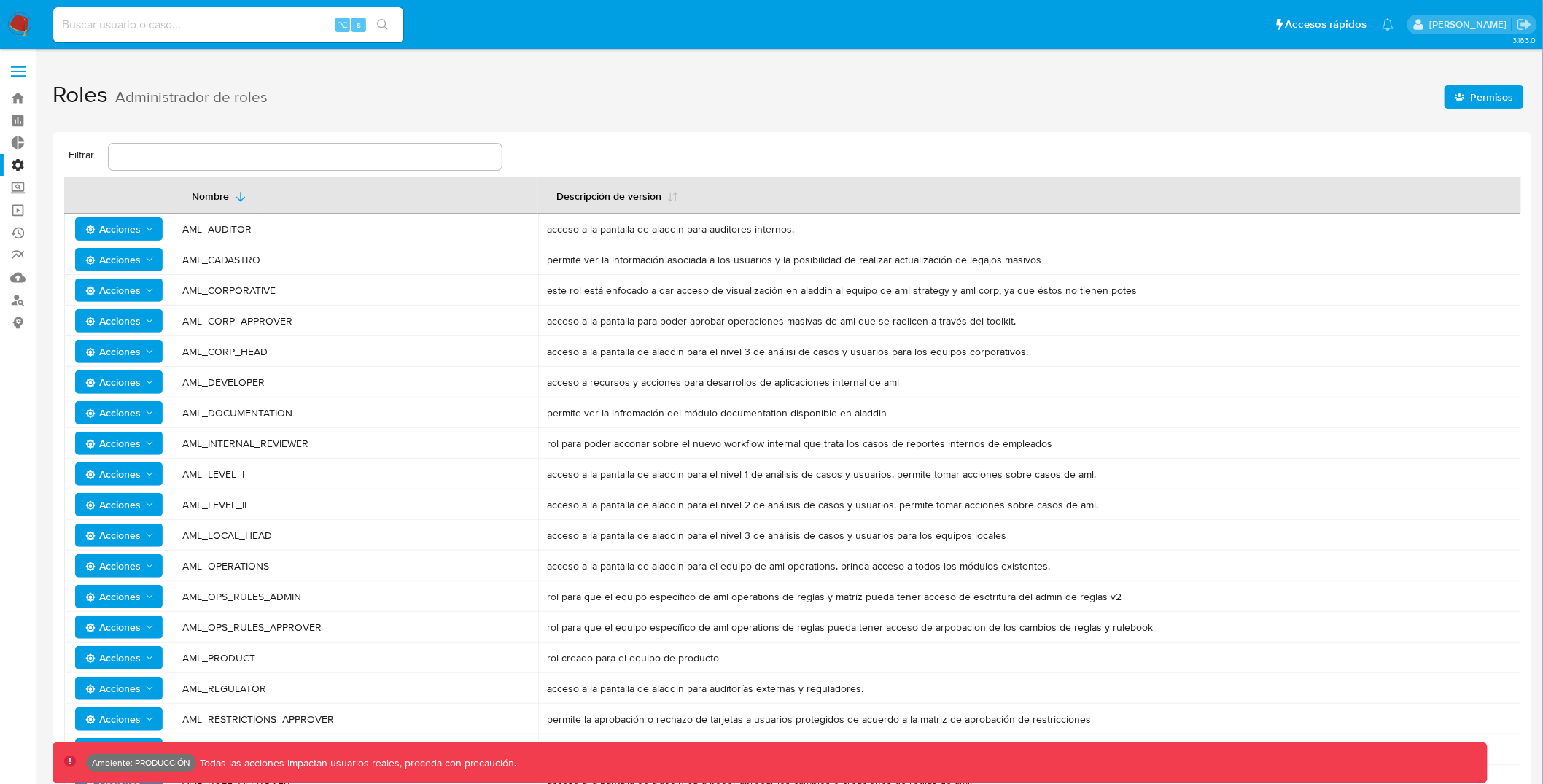
click at [1492, 104] on span "Permisos" at bounding box center [1492, 97] width 43 height 24
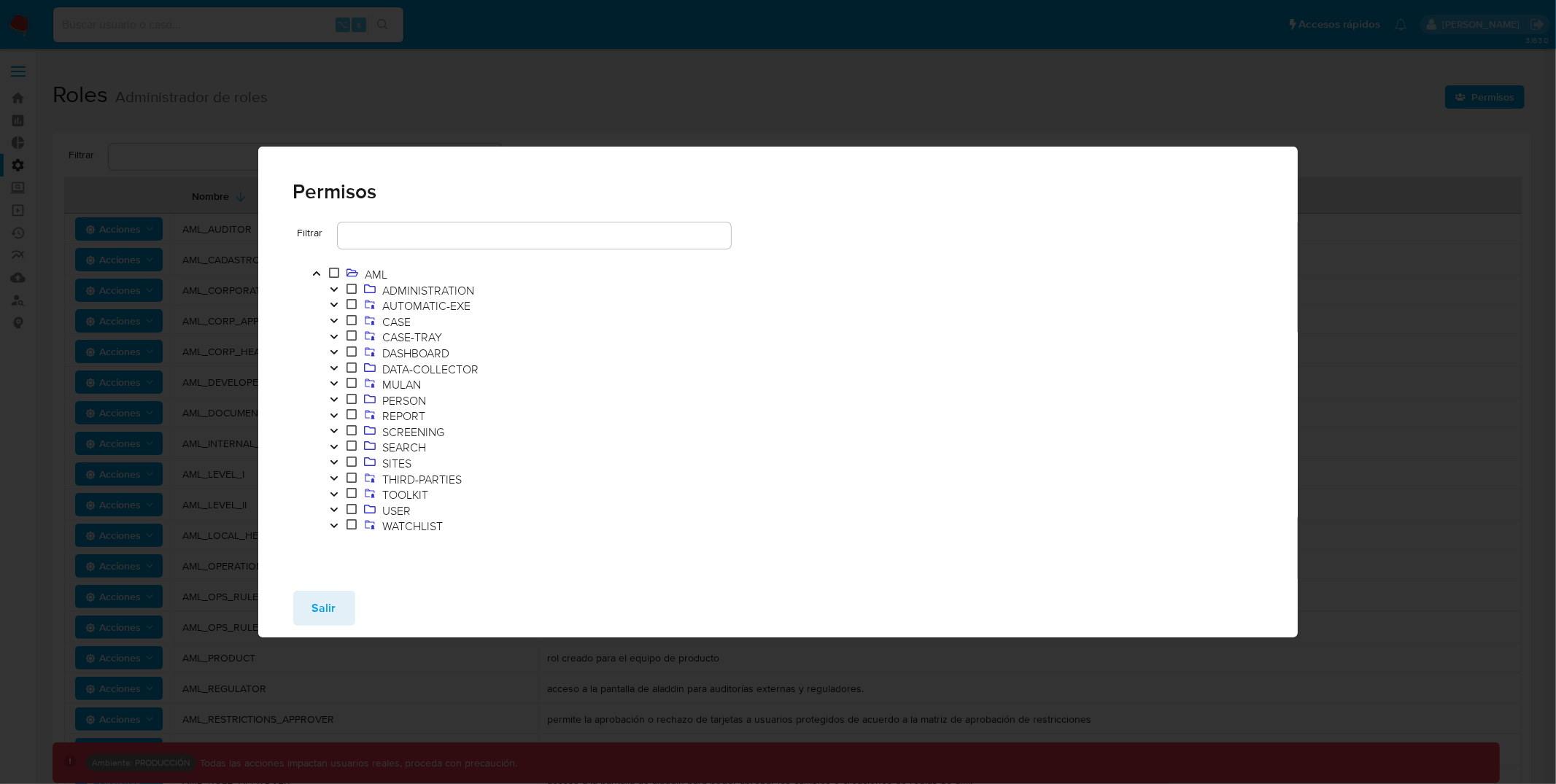
click at [330, 490] on icon "Toggle" at bounding box center [334, 494] width 10 height 8
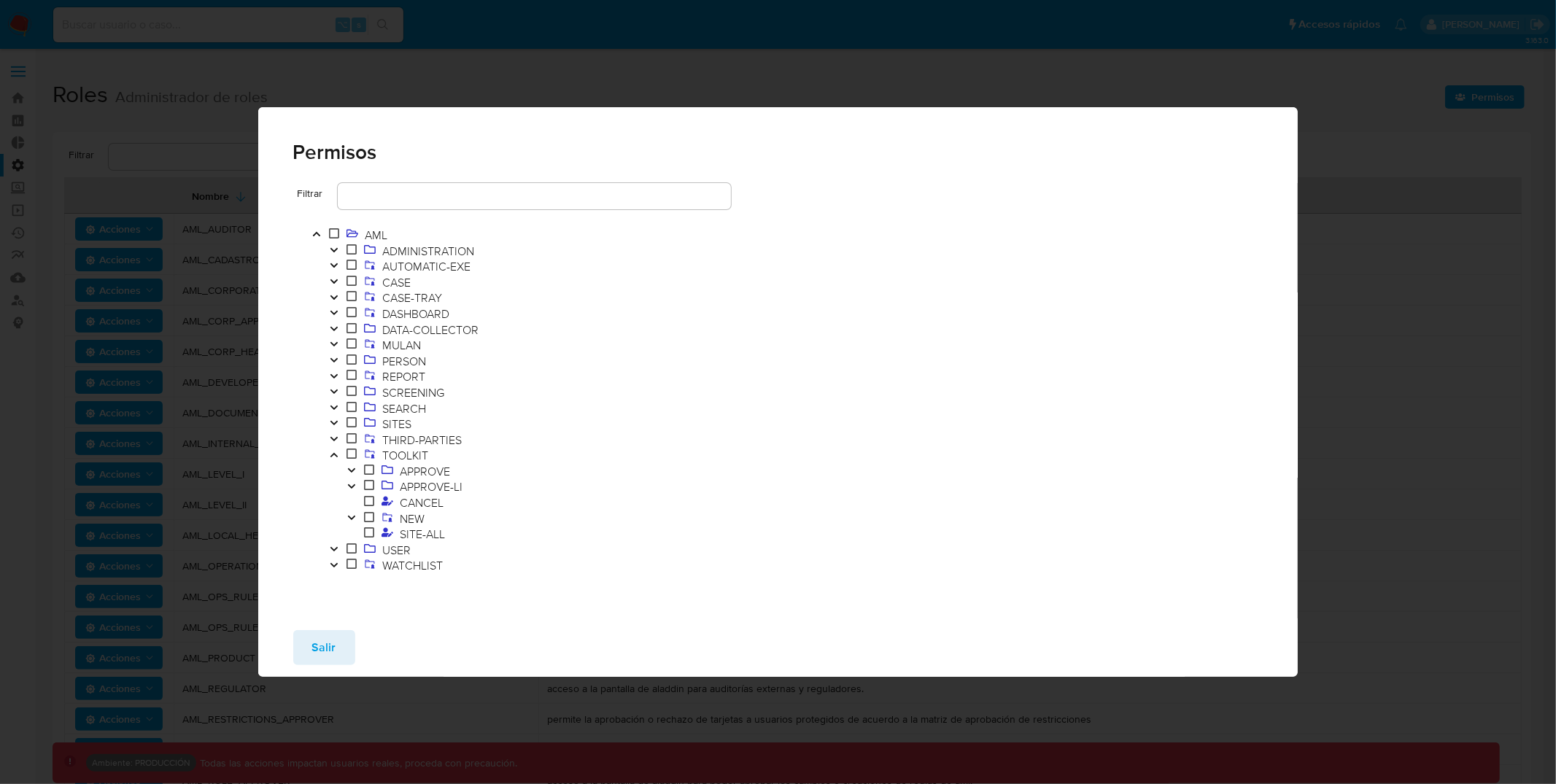
click at [353, 517] on icon "Toggle" at bounding box center [351, 517] width 8 height 5
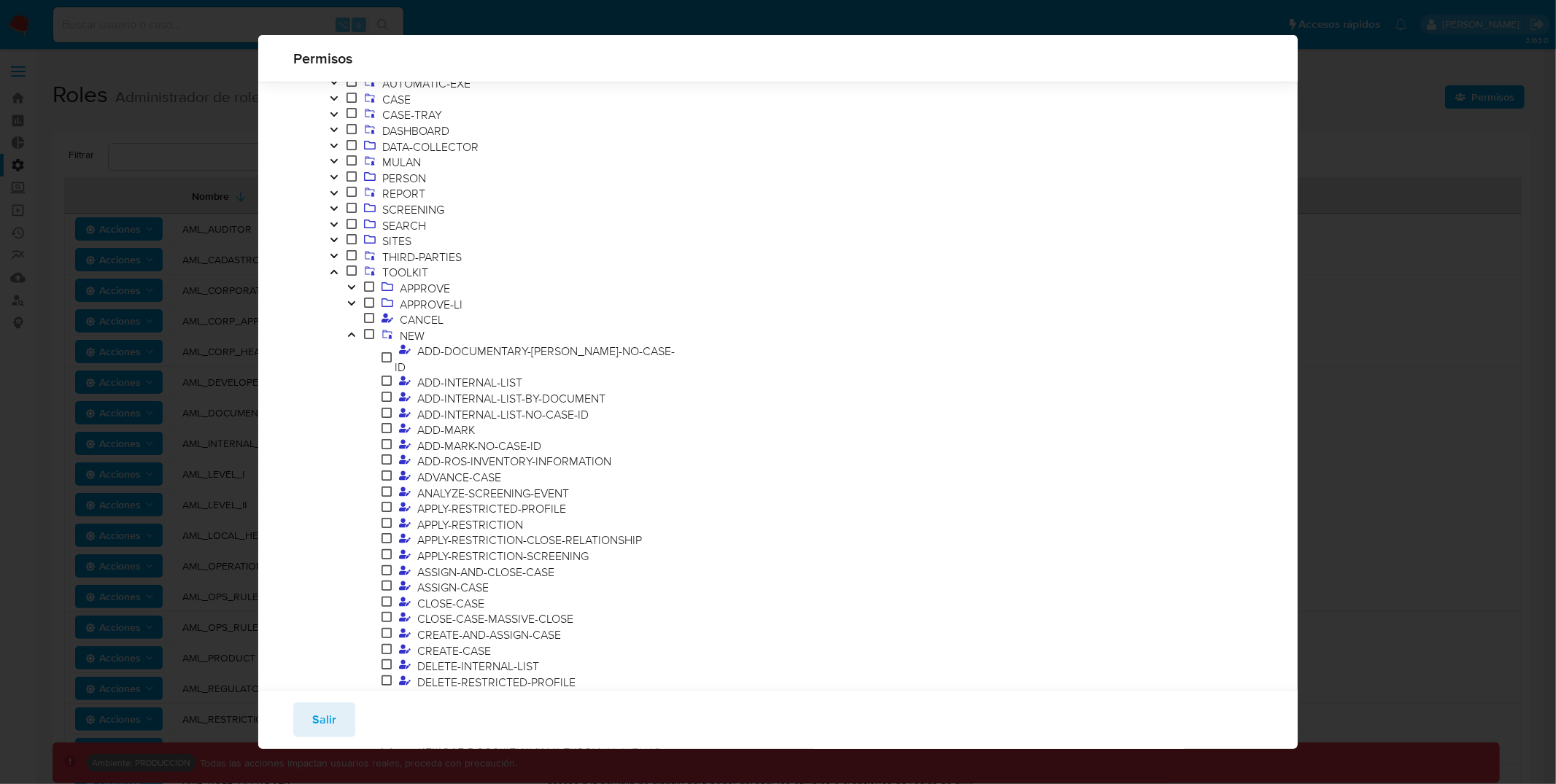
scroll to position [102, 0]
